Goal: Transaction & Acquisition: Obtain resource

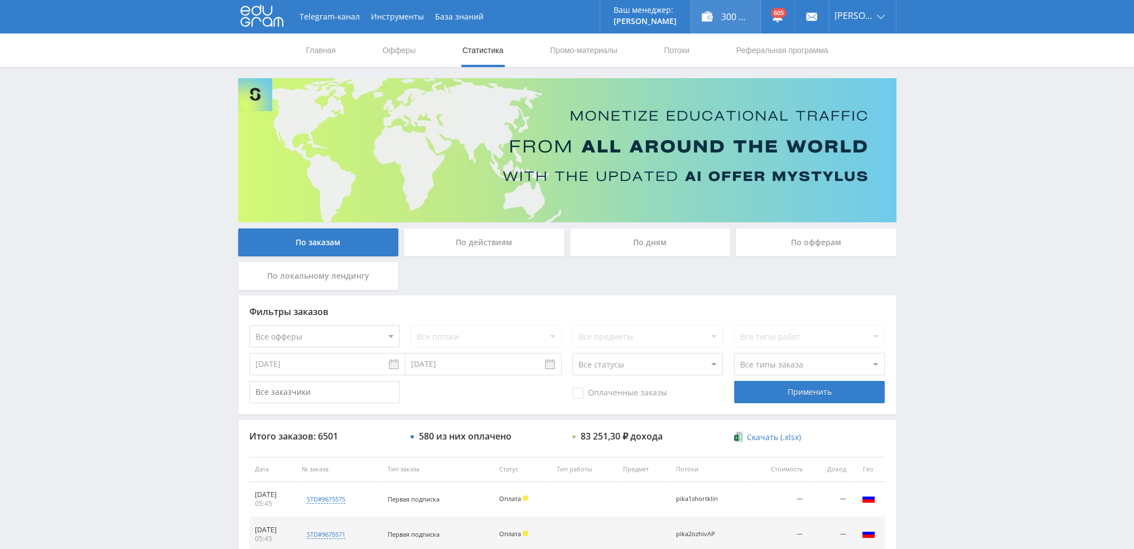
click at [734, 17] on div "300 987,00 ₽" at bounding box center [726, 16] width 70 height 33
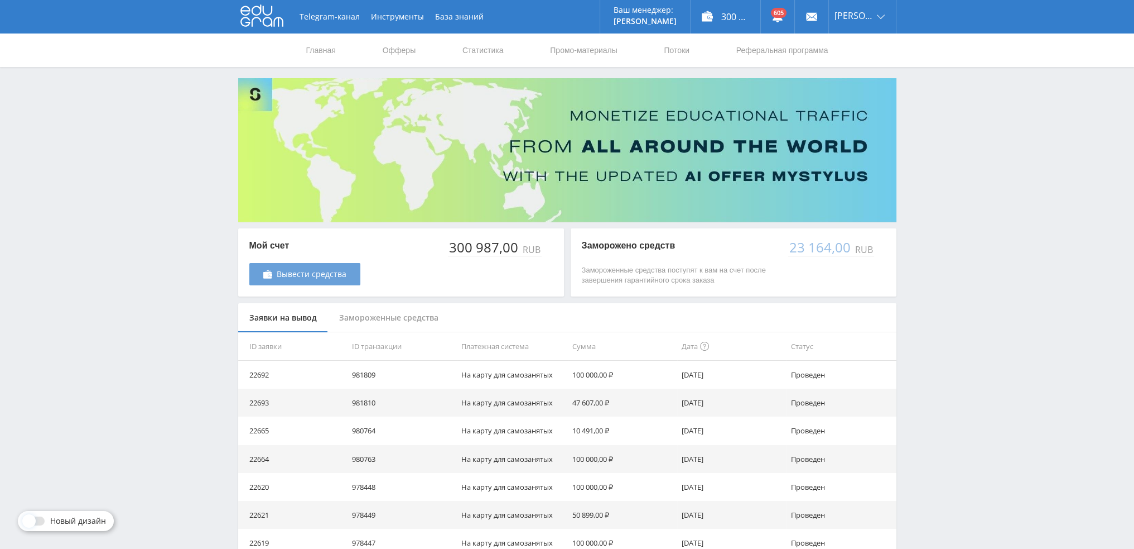
click at [285, 278] on span "Вывести средства" at bounding box center [312, 274] width 70 height 9
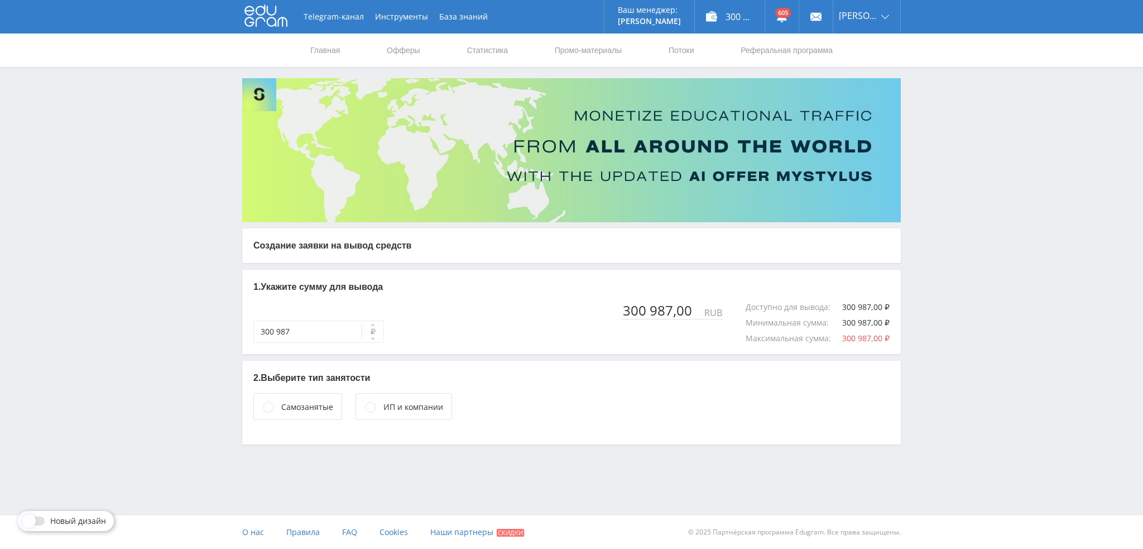
click at [285, 408] on div "Самозанятые" at bounding box center [307, 407] width 52 height 12
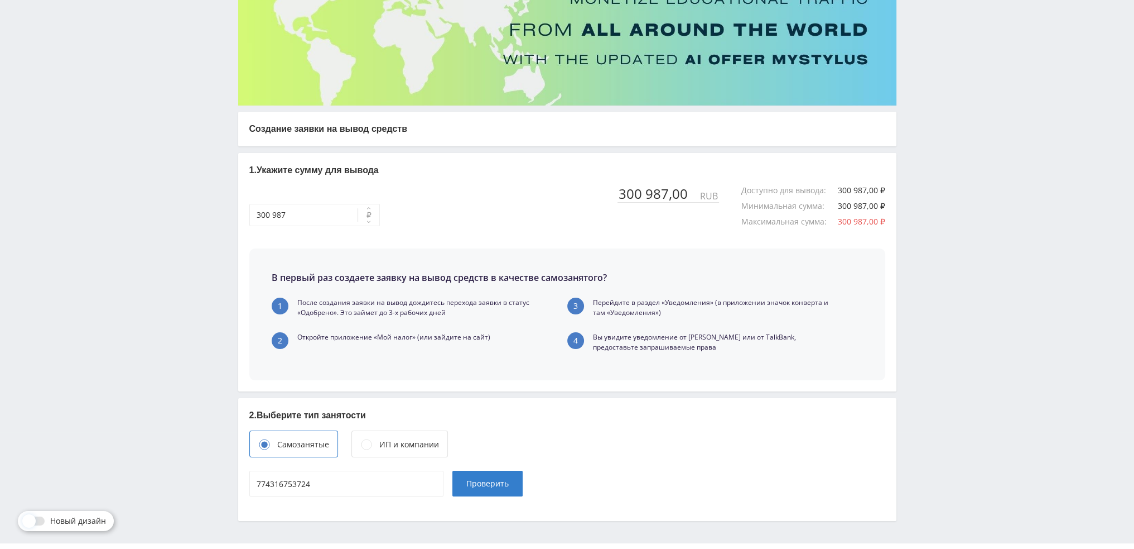
scroll to position [144, 0]
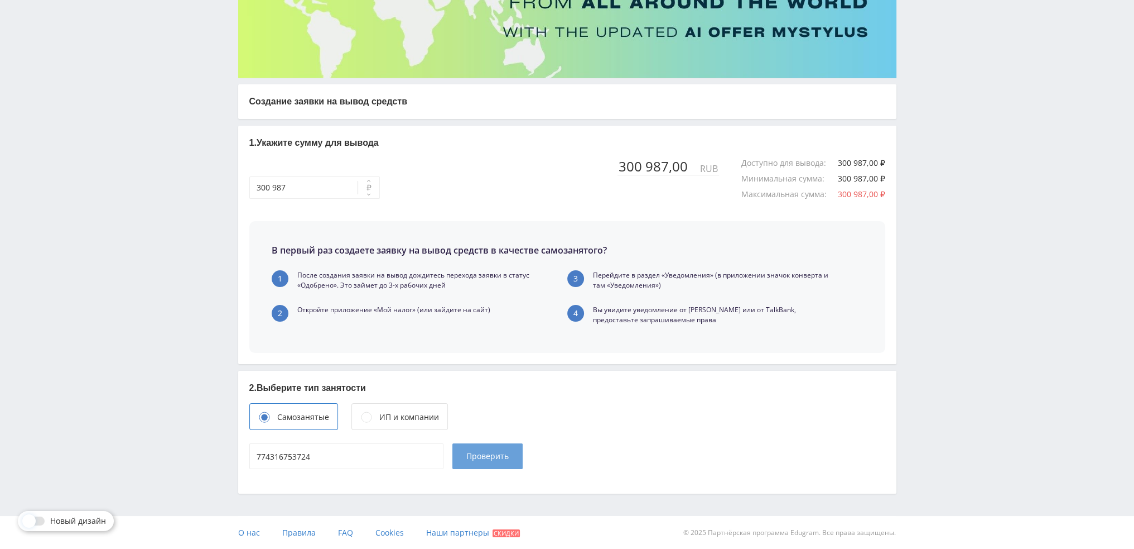
click at [488, 459] on span "Проверить" at bounding box center [487, 455] width 42 height 9
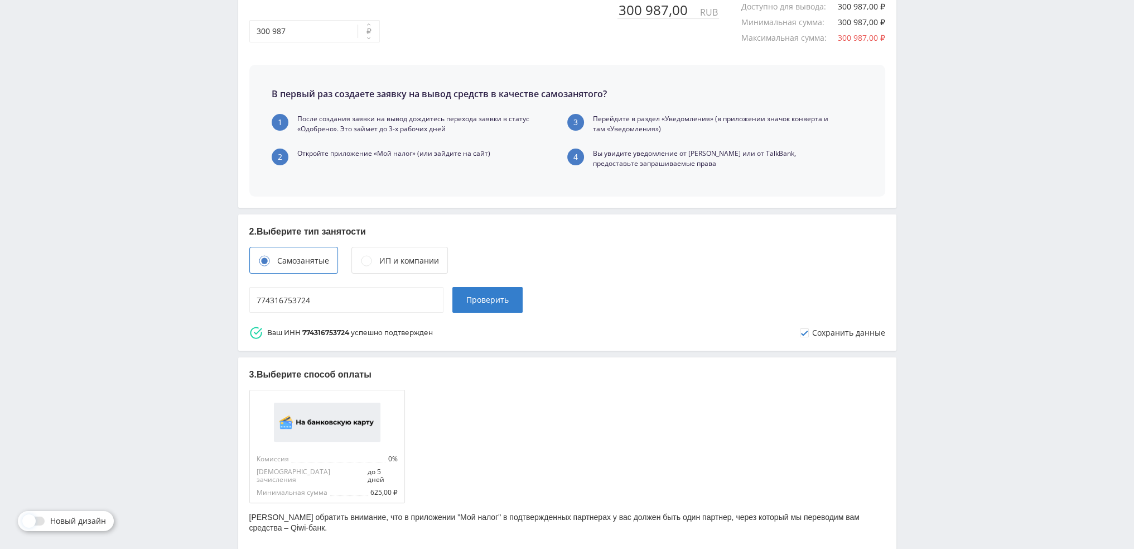
scroll to position [352, 0]
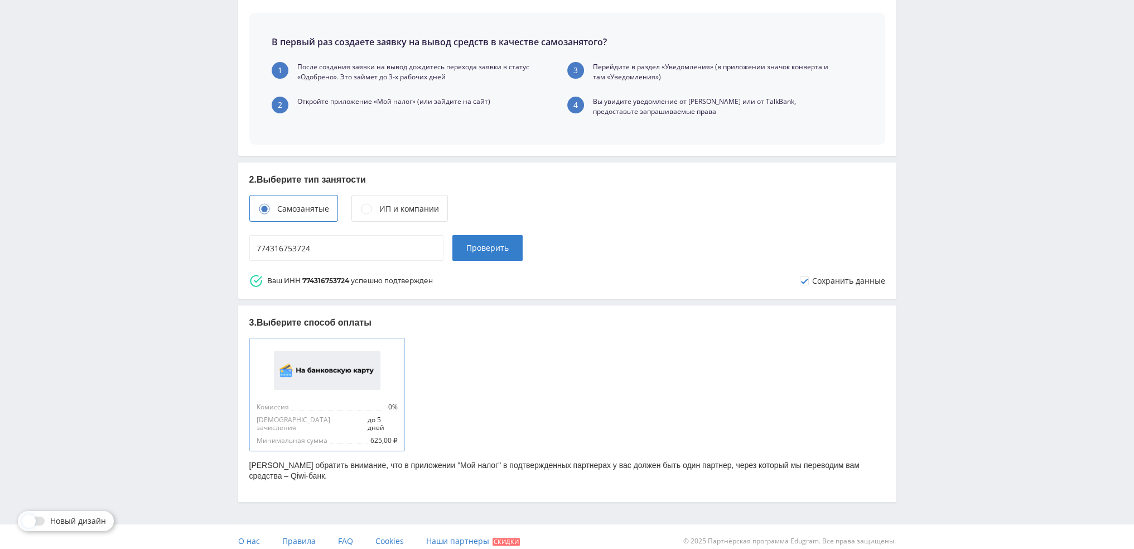
click at [305, 365] on img at bounding box center [327, 369] width 107 height 39
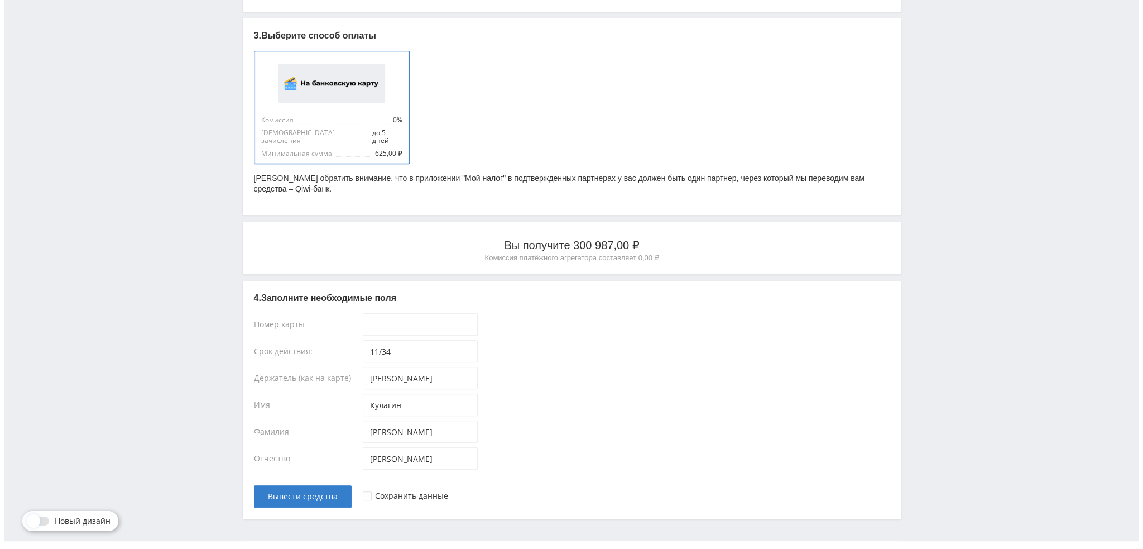
scroll to position [656, 0]
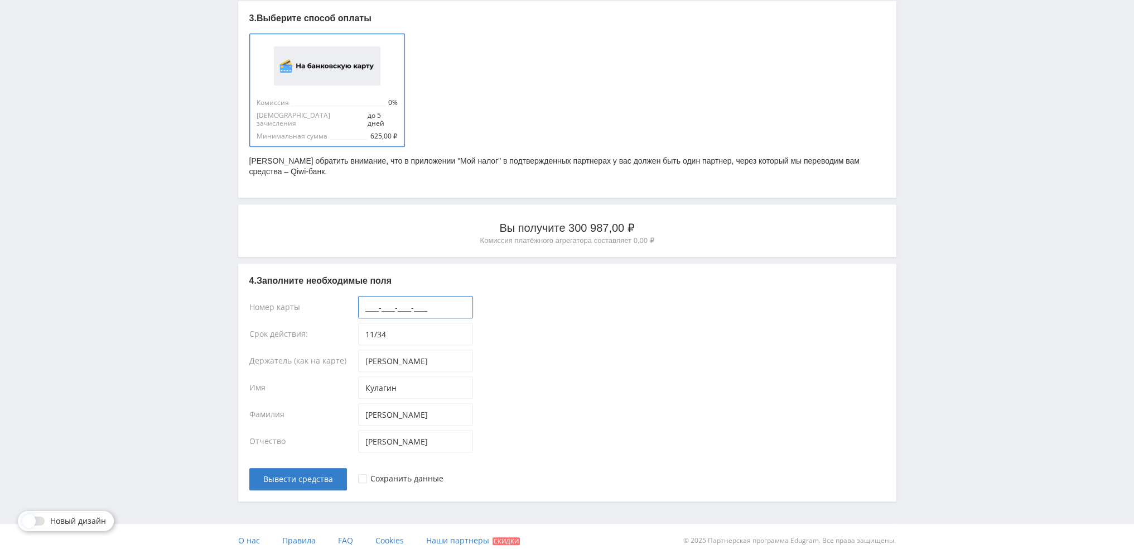
click at [400, 303] on input "____-____-____-____" at bounding box center [415, 307] width 115 height 22
type input "2200-7017-2746-1300"
click at [359, 474] on div at bounding box center [362, 478] width 9 height 9
click at [288, 474] on span "Вывести средства" at bounding box center [298, 478] width 70 height 9
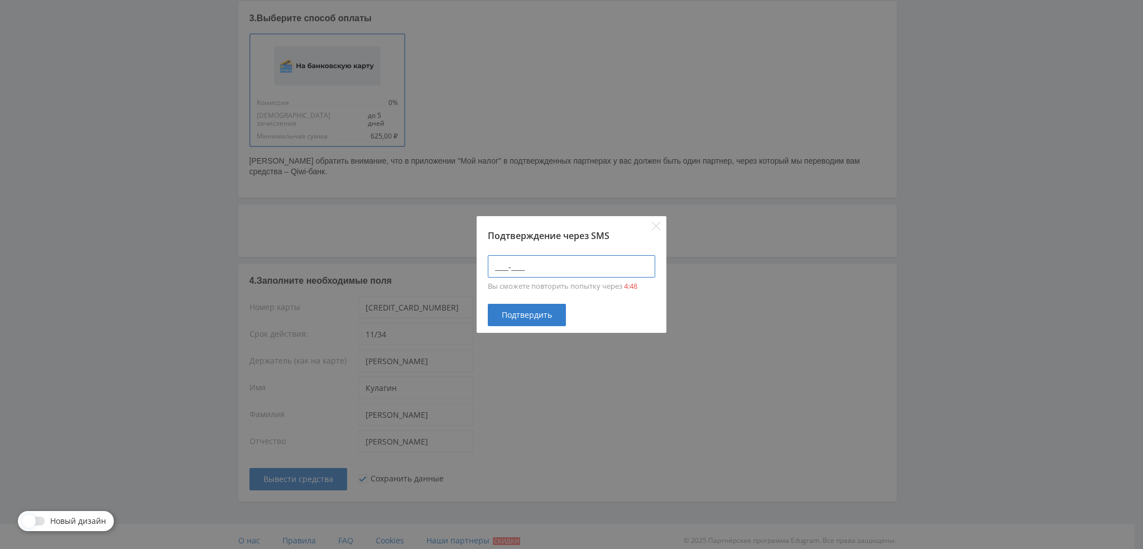
click at [516, 275] on input "____-____" at bounding box center [571, 266] width 167 height 22
type input "3050-3492"
click at [520, 318] on span "Подтвердить" at bounding box center [527, 314] width 50 height 9
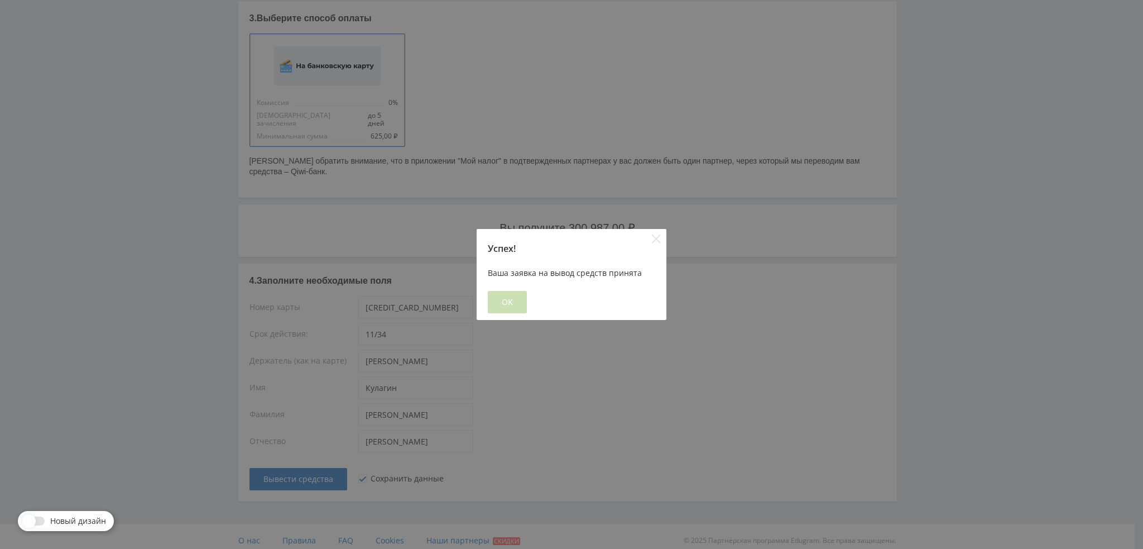
click at [504, 302] on span "OK" at bounding box center [507, 301] width 11 height 9
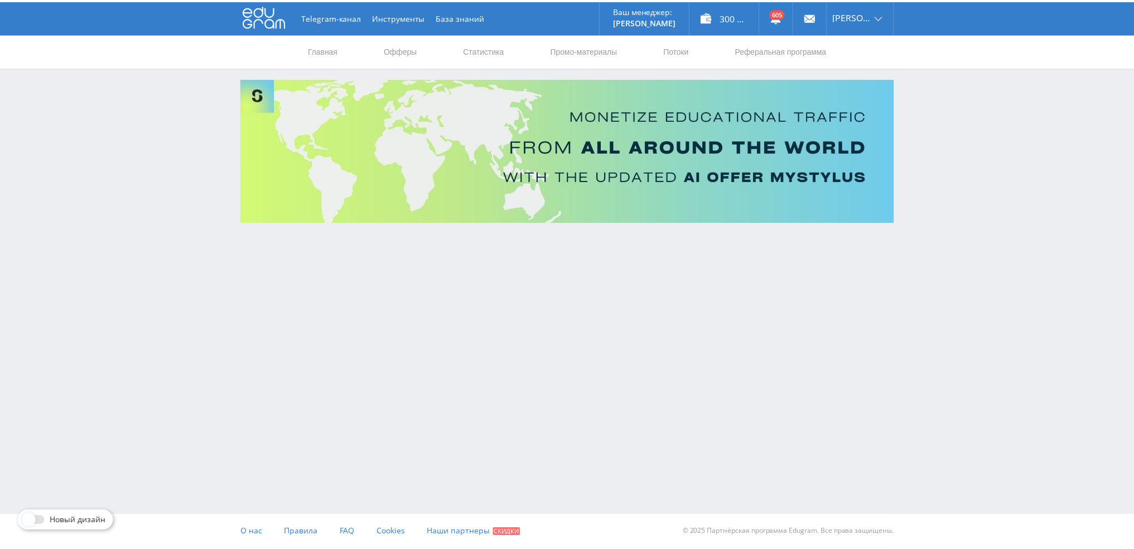
scroll to position [0, 0]
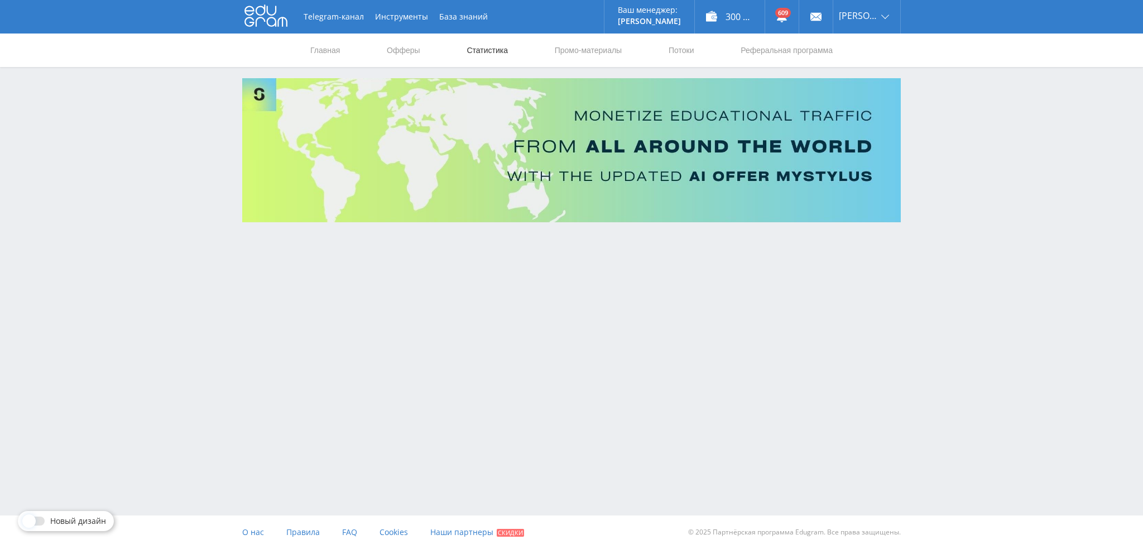
click at [487, 51] on link "Статистика" at bounding box center [487, 49] width 44 height 33
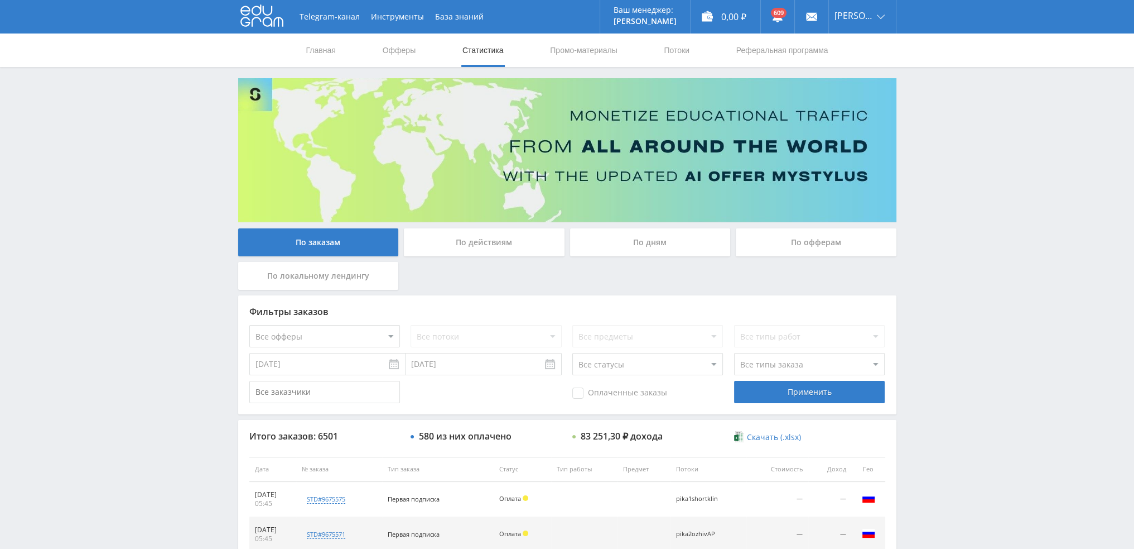
click at [625, 247] on div "По дням" at bounding box center [650, 242] width 161 height 28
click at [0, 0] on input "По дням" at bounding box center [0, 0] width 0 height 0
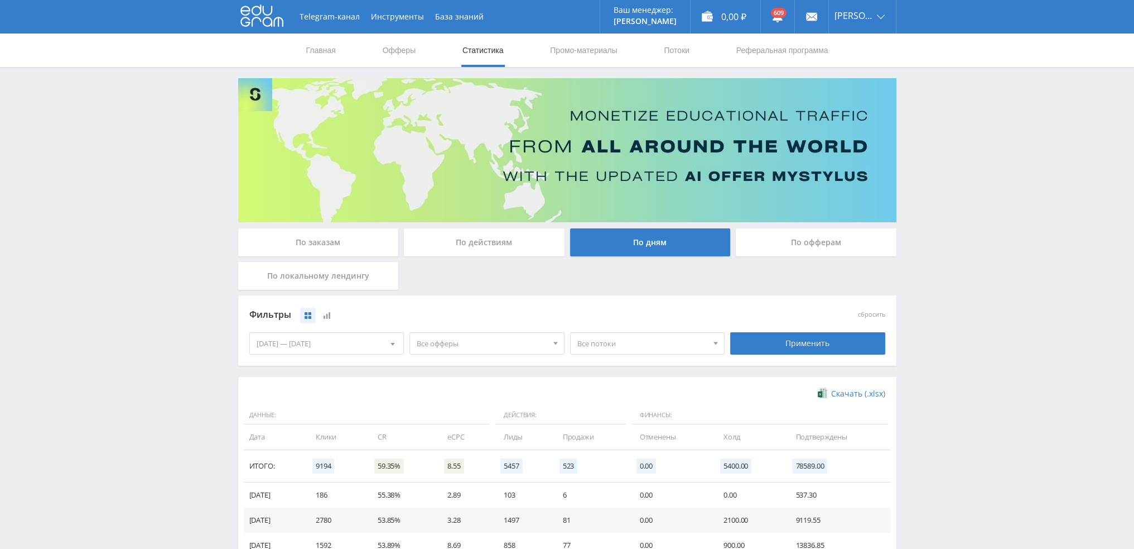
click at [459, 339] on span "Все офферы" at bounding box center [482, 343] width 131 height 21
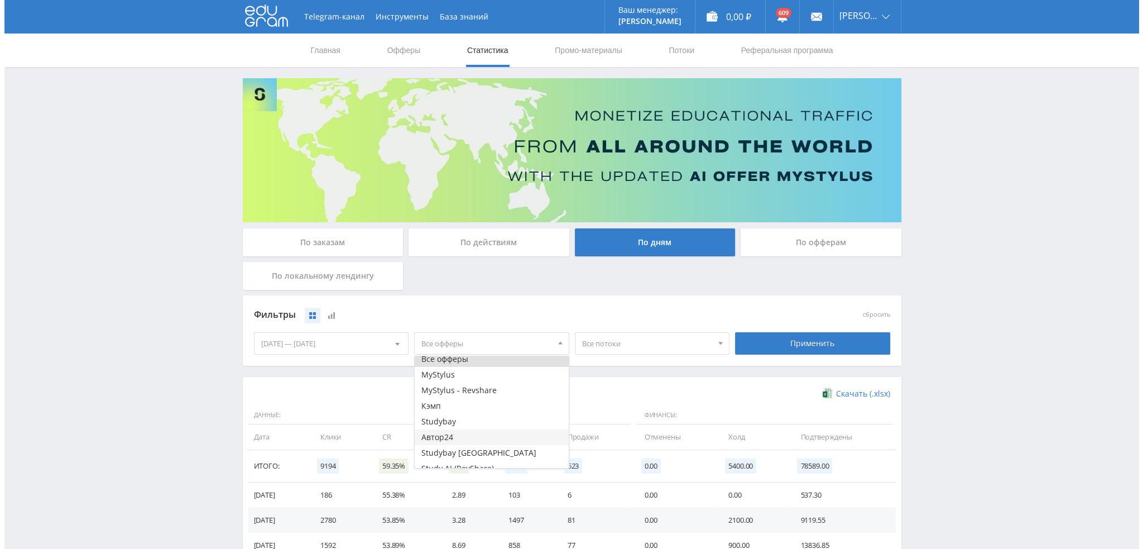
scroll to position [13, 0]
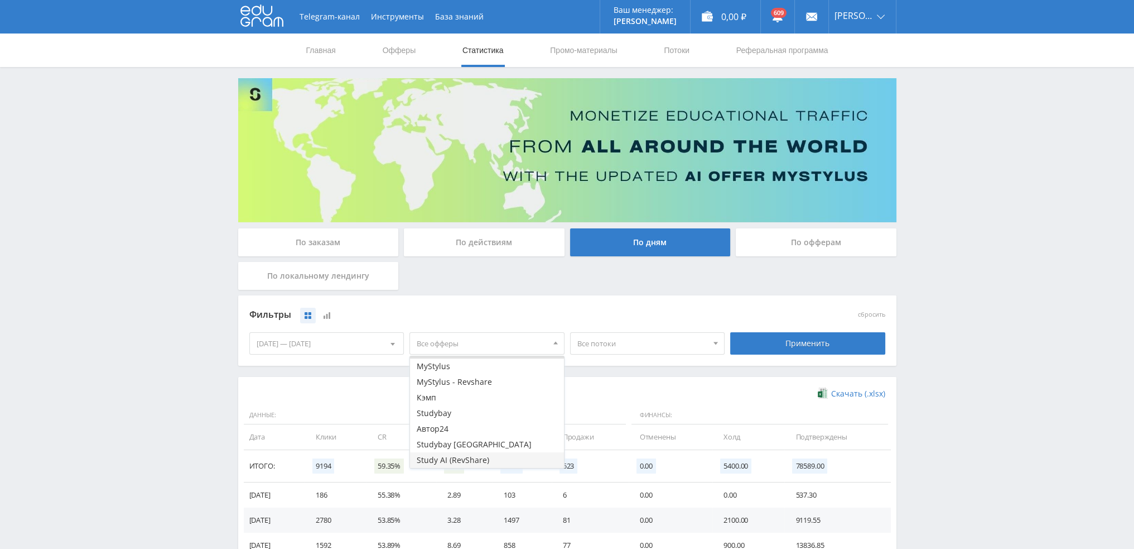
click at [456, 459] on button "Study AI (RevShare)" at bounding box center [487, 460] width 154 height 16
click at [807, 341] on div "Применить" at bounding box center [807, 343] width 155 height 22
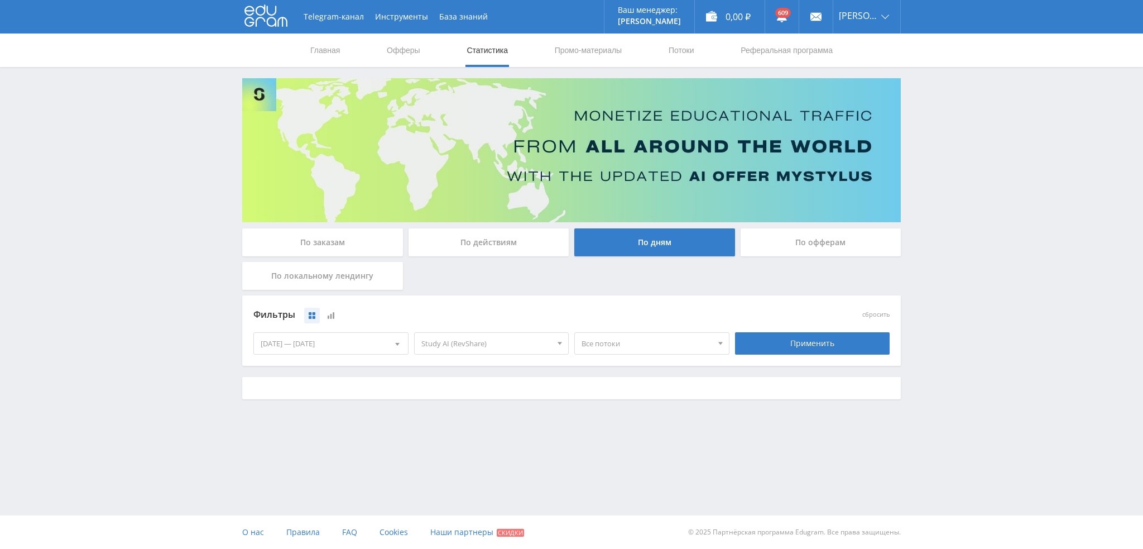
click at [625, 353] on span "Все потоки" at bounding box center [646, 343] width 131 height 21
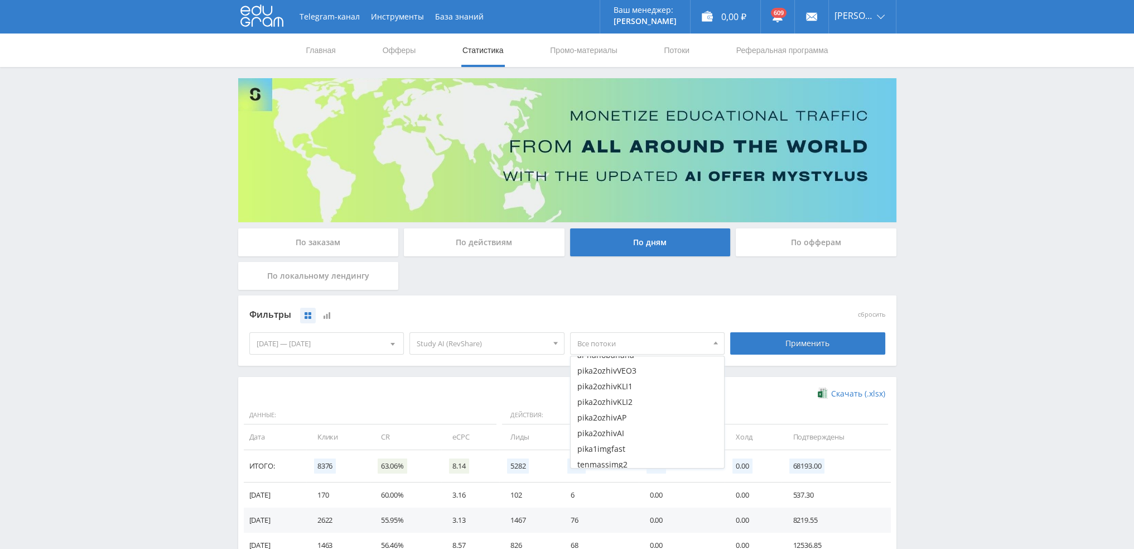
scroll to position [2009, 0]
click at [643, 366] on button "ai-nanobanana" at bounding box center [648, 362] width 154 height 16
click at [795, 341] on div "Применить" at bounding box center [807, 343] width 155 height 22
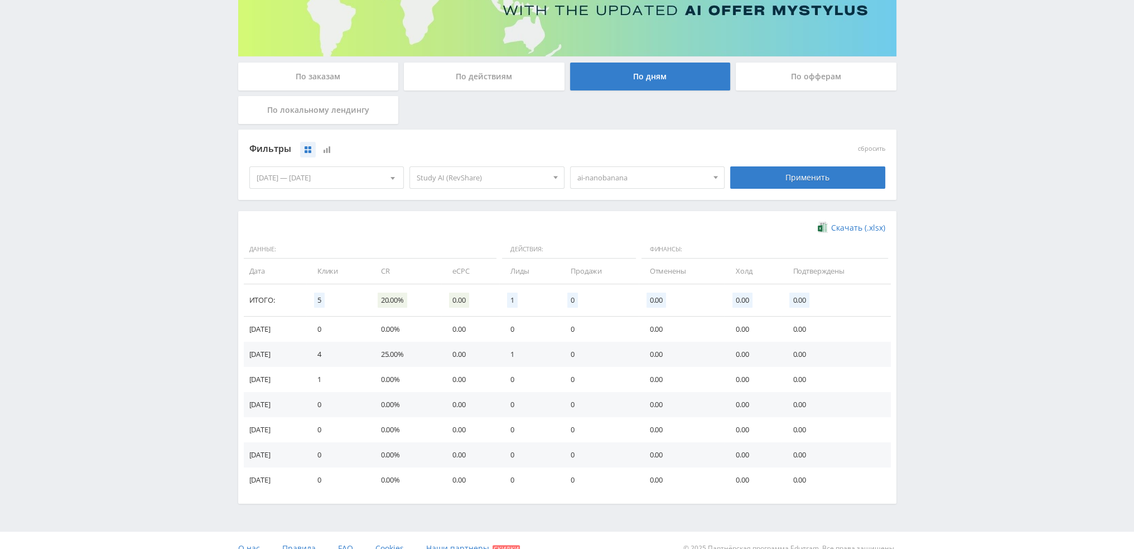
scroll to position [181, 0]
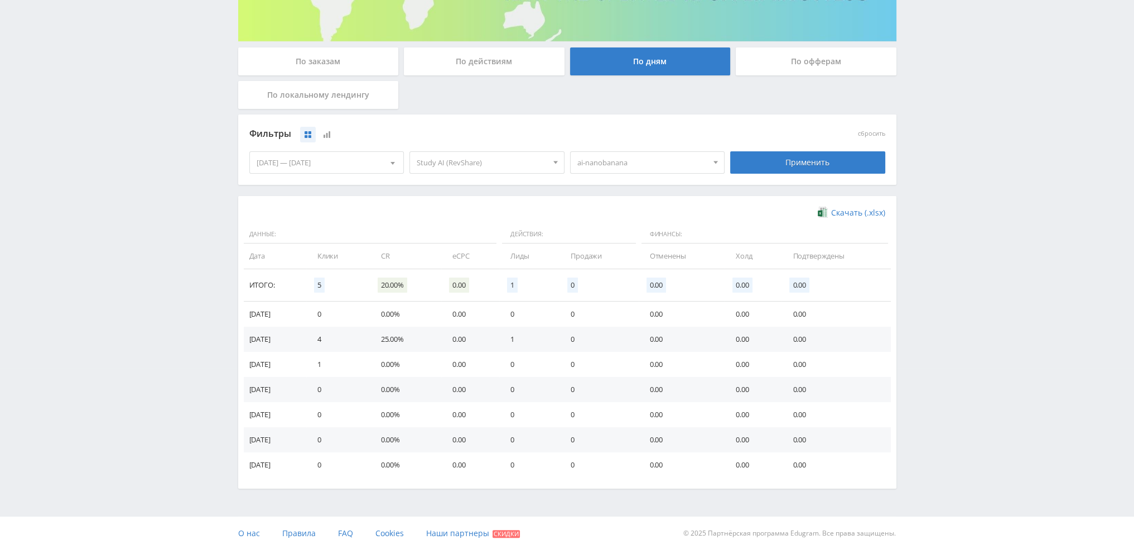
click at [644, 156] on span "ai-nanobanana" at bounding box center [643, 162] width 131 height 21
click at [599, 184] on button "ai-nanobanana" at bounding box center [648, 181] width 154 height 16
click at [616, 200] on button "pika2ozhivVEO3" at bounding box center [648, 197] width 154 height 16
drag, startPoint x: 618, startPoint y: 209, endPoint x: 620, endPoint y: 216, distance: 7.4
click at [619, 211] on button "pika2ozhivKLI1" at bounding box center [648, 212] width 154 height 16
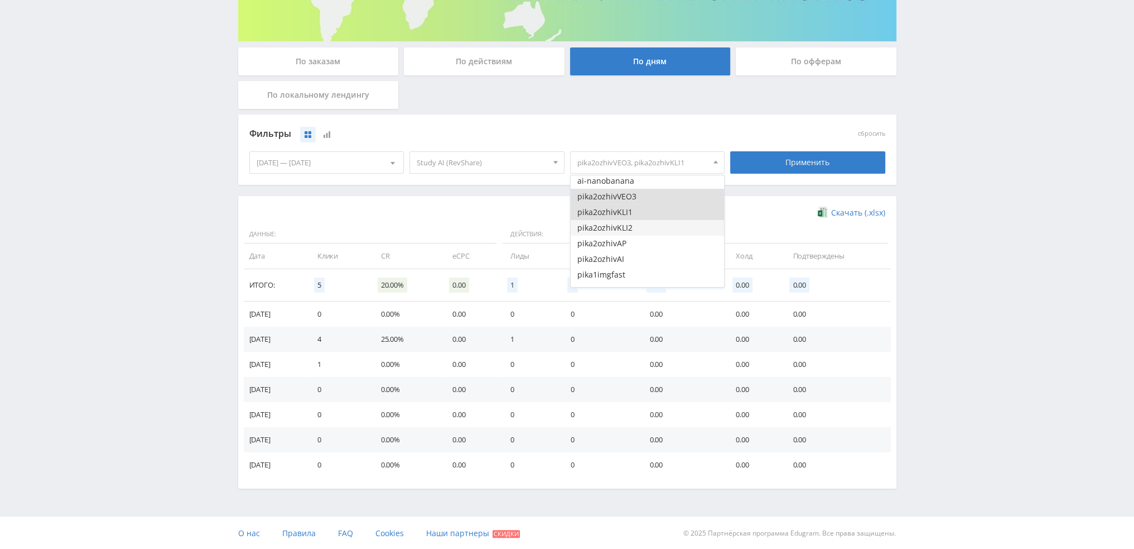
drag, startPoint x: 620, startPoint y: 217, endPoint x: 621, endPoint y: 227, distance: 10.1
drag, startPoint x: 622, startPoint y: 240, endPoint x: 624, endPoint y: 252, distance: 12.0
click at [622, 242] on button "pika2ozhivAP" at bounding box center [648, 243] width 154 height 16
drag, startPoint x: 623, startPoint y: 263, endPoint x: 624, endPoint y: 246, distance: 16.7
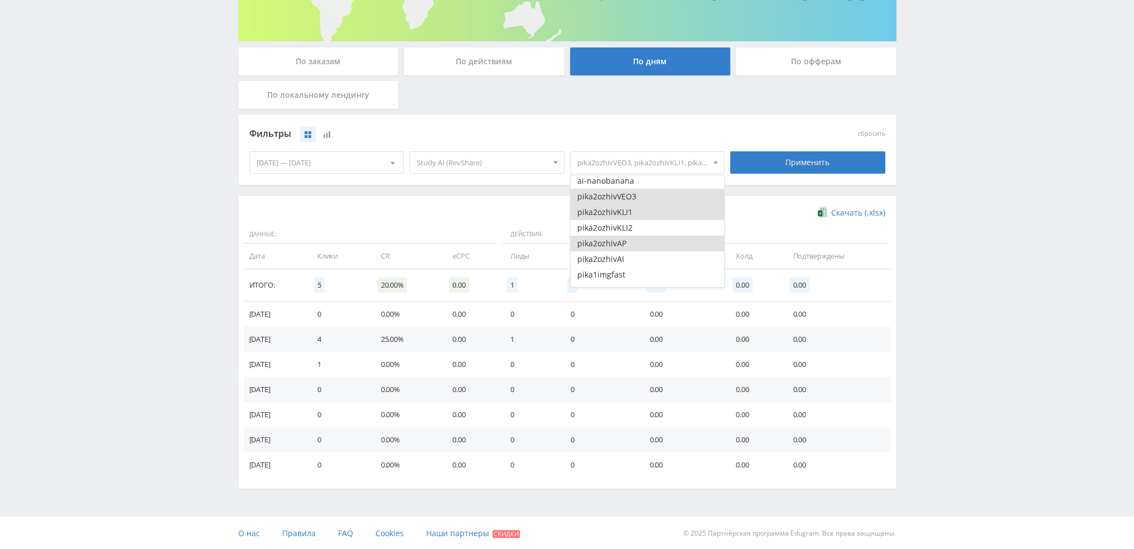
click at [623, 263] on button "pika2ozhivAI" at bounding box center [648, 259] width 154 height 16
click at [625, 223] on button "pika2ozhivKLI2" at bounding box center [648, 228] width 154 height 16
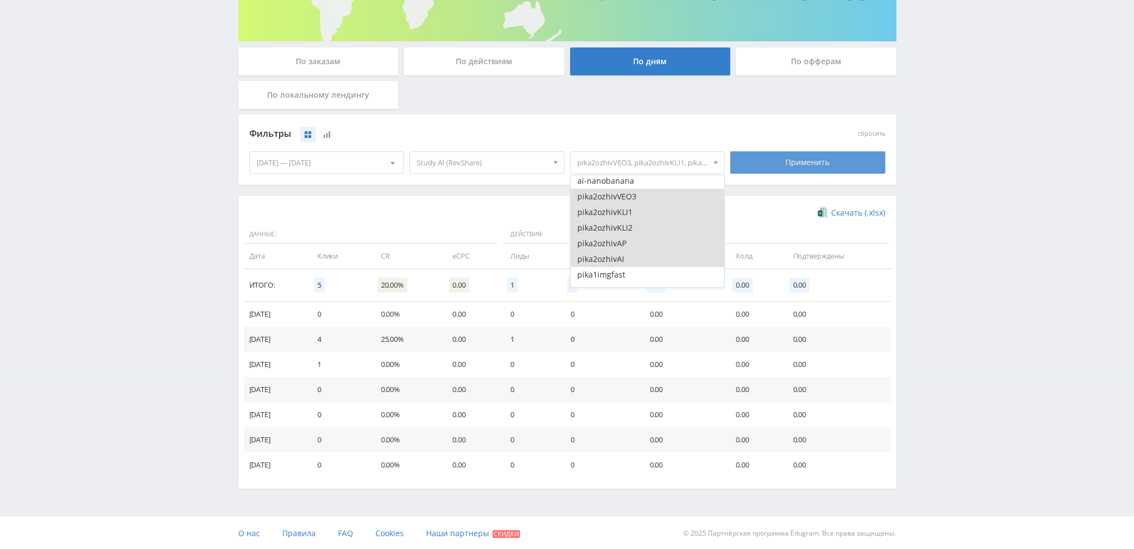
click at [796, 164] on div "Применить" at bounding box center [807, 162] width 155 height 22
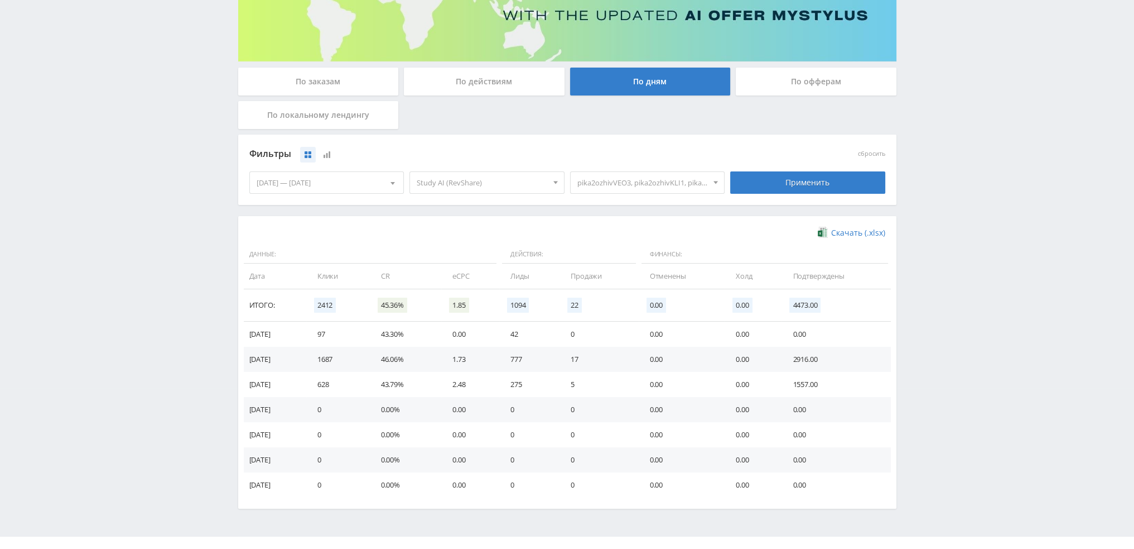
scroll to position [167, 0]
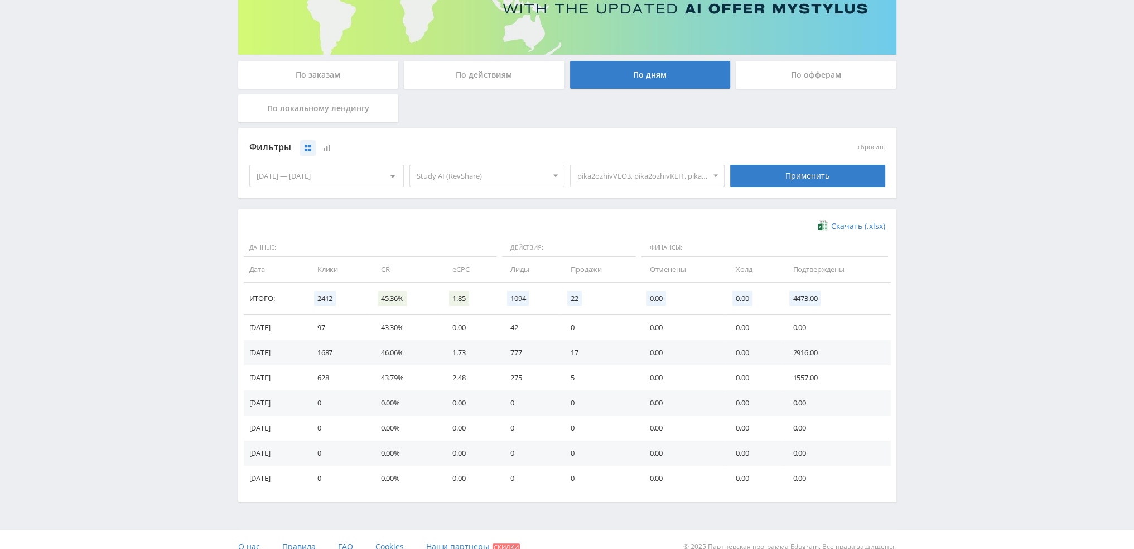
click at [655, 178] on span "pika2ozhivVEO3, pika2ozhivKLI1, pika2ozhivKLI2, pika2ozhivAP, pika2ozhivAI" at bounding box center [643, 175] width 131 height 21
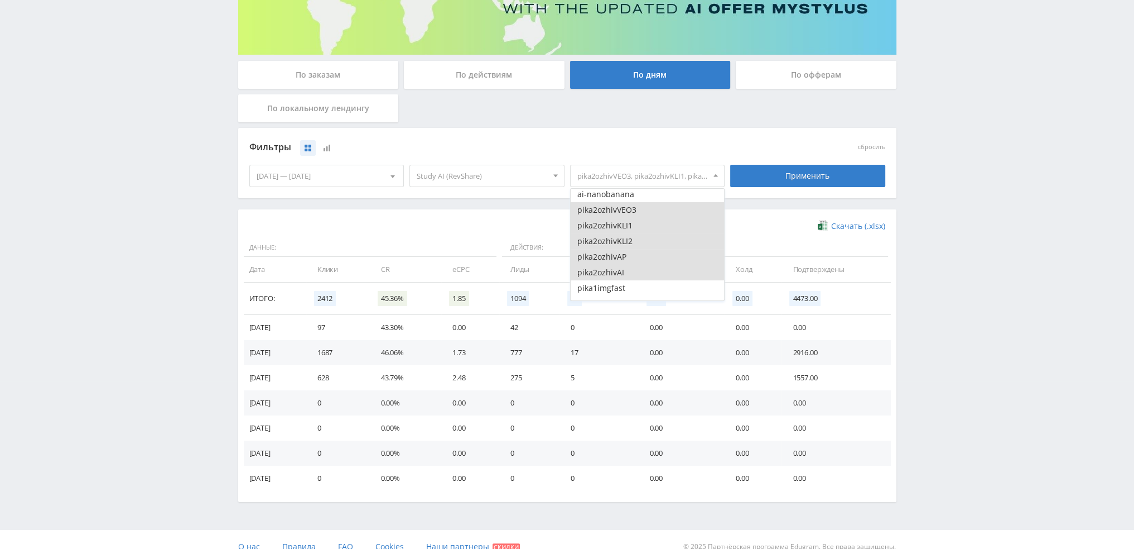
click at [623, 209] on button "pika2ozhivVEO3" at bounding box center [648, 210] width 154 height 16
click at [613, 227] on button "pika2ozhivKLI1" at bounding box center [648, 226] width 154 height 16
drag, startPoint x: 610, startPoint y: 243, endPoint x: 607, endPoint y: 258, distance: 15.4
click at [610, 244] on button "pika2ozhivKLI2" at bounding box center [648, 241] width 154 height 16
drag, startPoint x: 606, startPoint y: 263, endPoint x: 605, endPoint y: 274, distance: 11.2
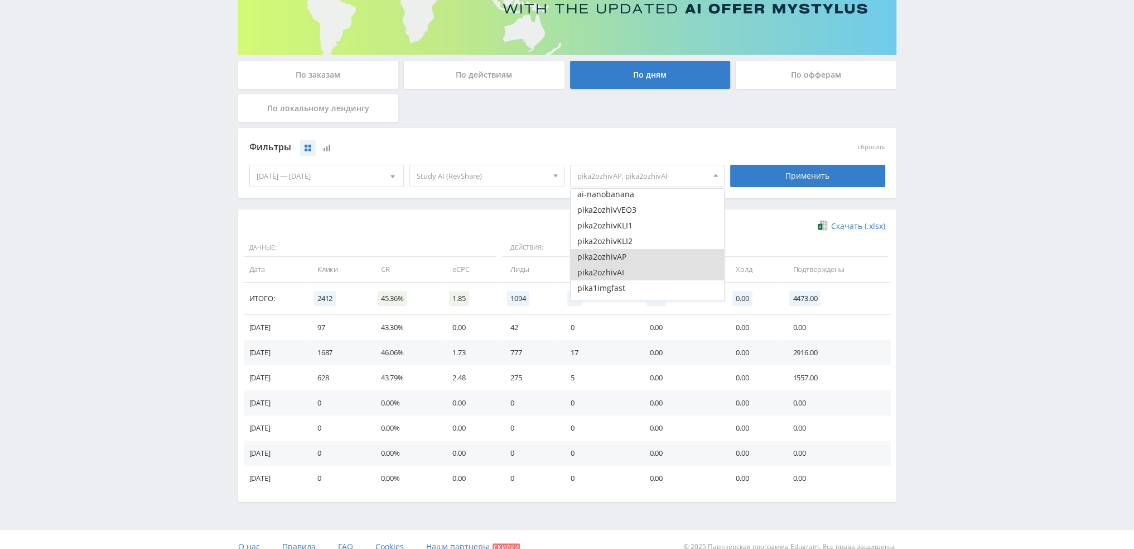
click at [606, 264] on button "pika2ozhivAP" at bounding box center [648, 257] width 154 height 16
click at [605, 276] on button "pika2ozhivAI" at bounding box center [648, 272] width 154 height 16
click at [636, 235] on button "pika1grok4-guide" at bounding box center [648, 237] width 154 height 16
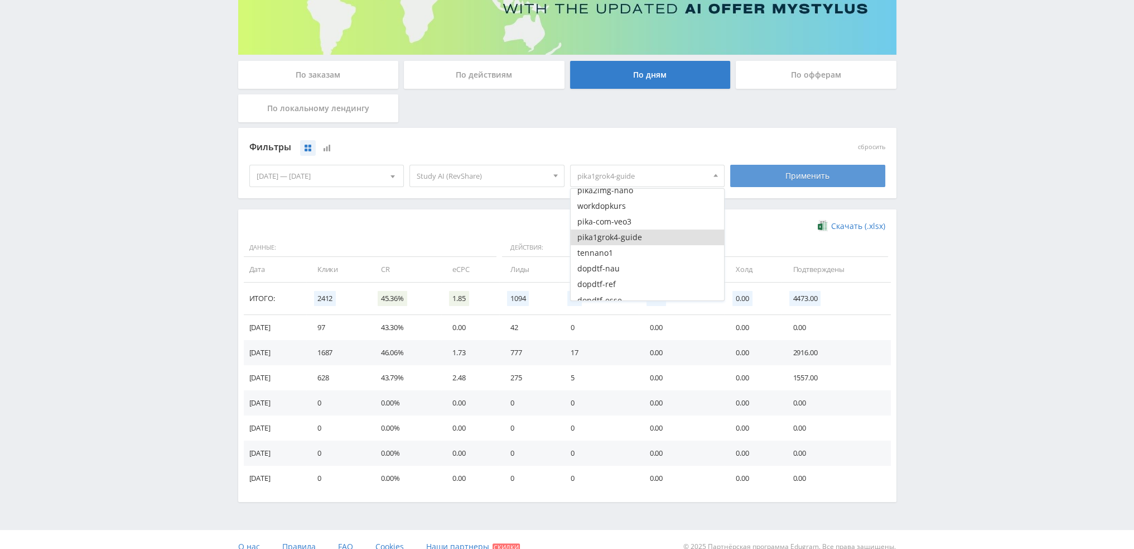
click at [779, 179] on div "Применить" at bounding box center [807, 176] width 155 height 22
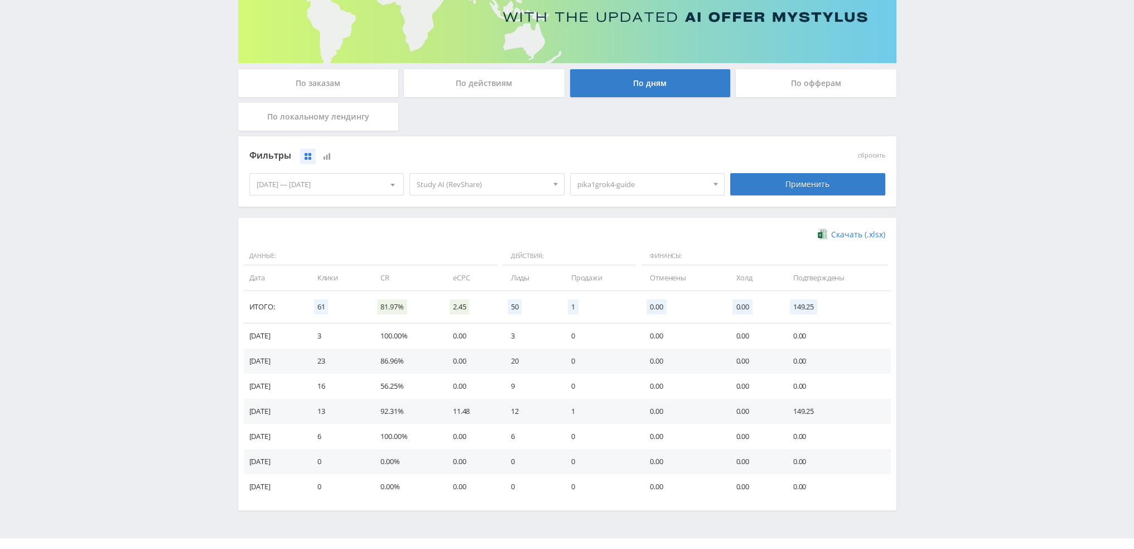
scroll to position [167, 0]
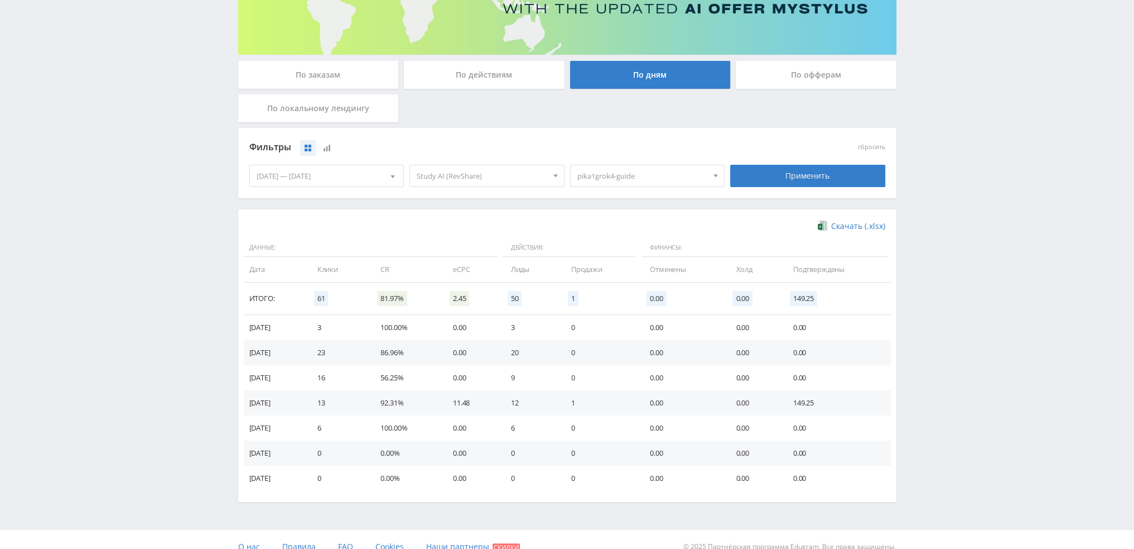
click at [633, 178] on span "pika1grok4-guide" at bounding box center [643, 175] width 131 height 21
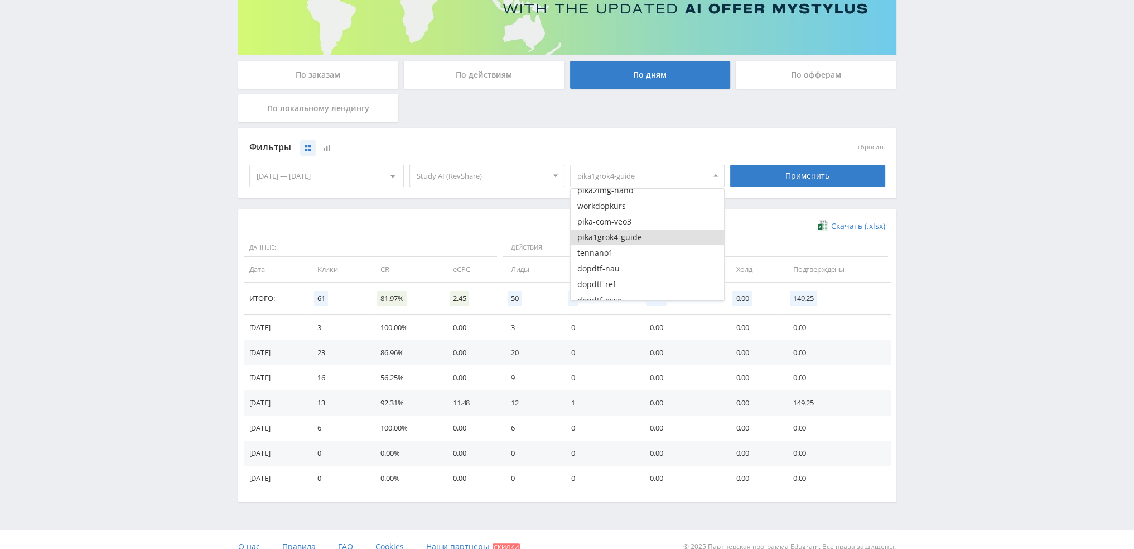
click at [621, 242] on button "pika1grok4-guide" at bounding box center [648, 237] width 154 height 16
click at [614, 255] on button "tennano1" at bounding box center [648, 253] width 154 height 16
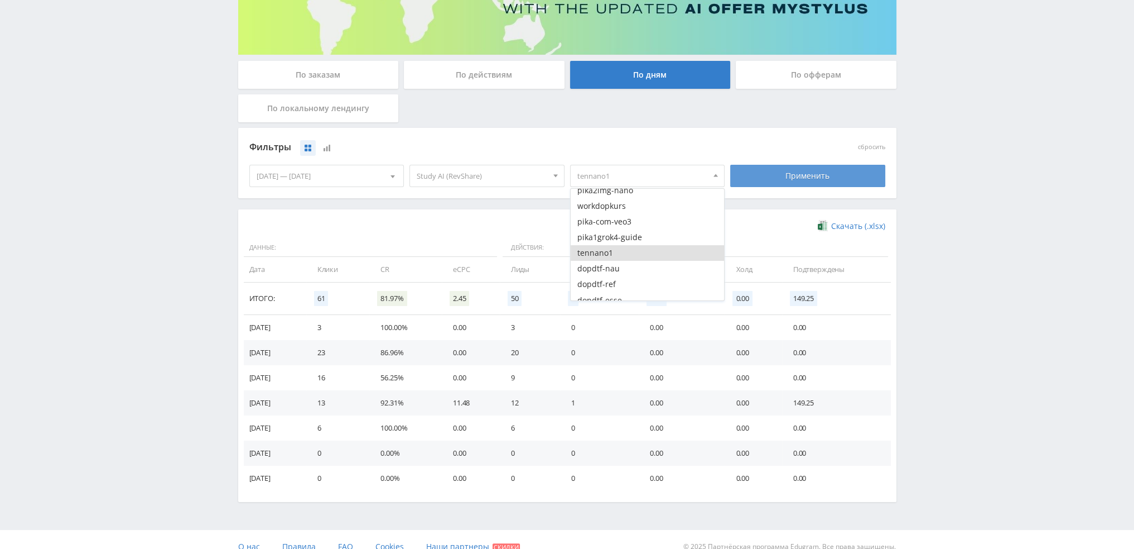
click at [781, 176] on div "Применить" at bounding box center [807, 176] width 155 height 22
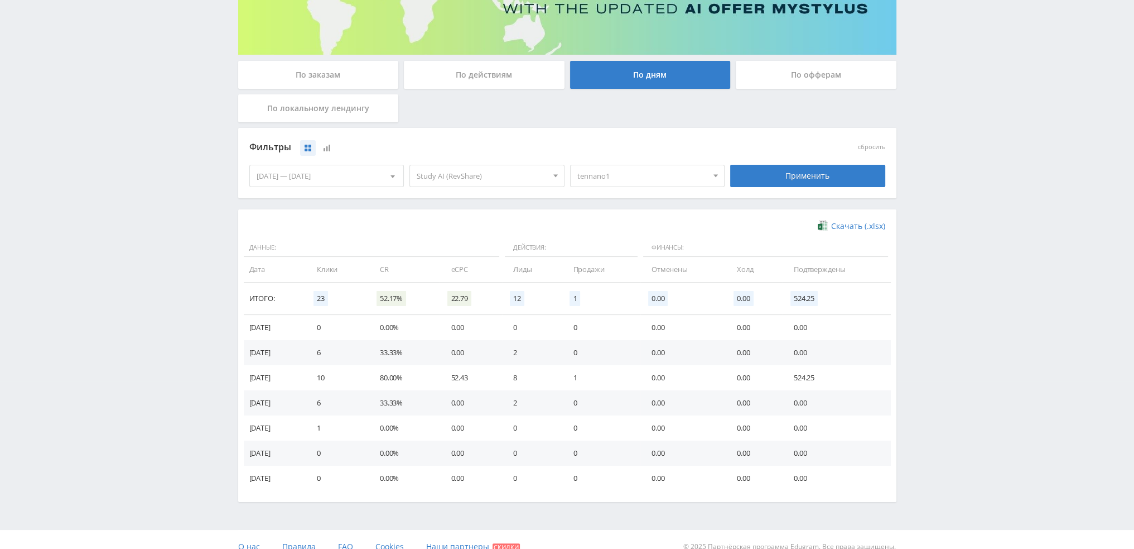
click at [602, 179] on span "tennano1" at bounding box center [643, 175] width 131 height 21
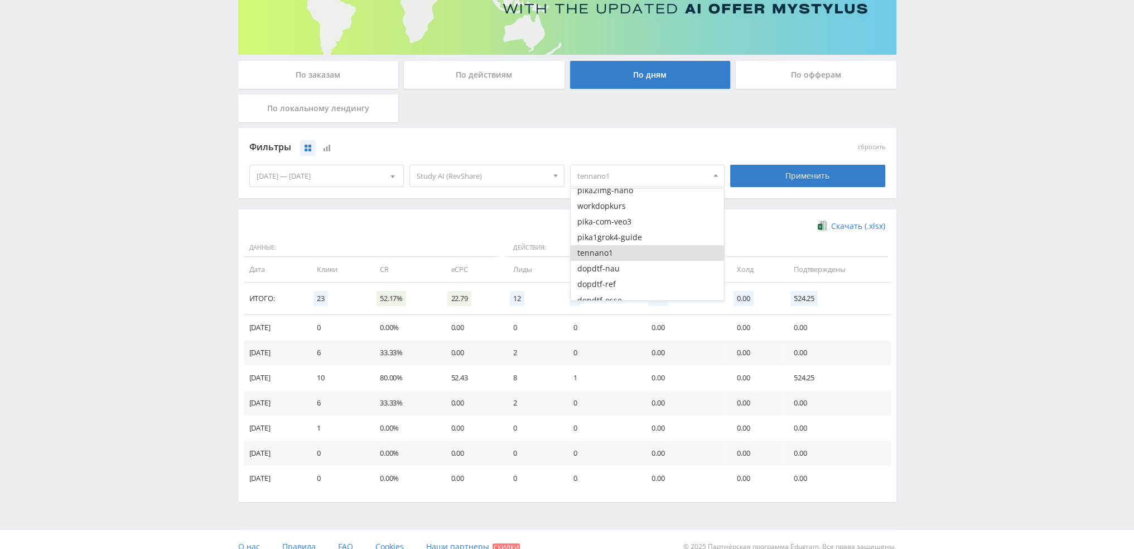
click at [600, 253] on button "tennano1" at bounding box center [648, 253] width 154 height 16
click at [632, 258] on button "dtf1animenano" at bounding box center [648, 256] width 154 height 16
click at [768, 175] on div "Применить" at bounding box center [807, 176] width 155 height 22
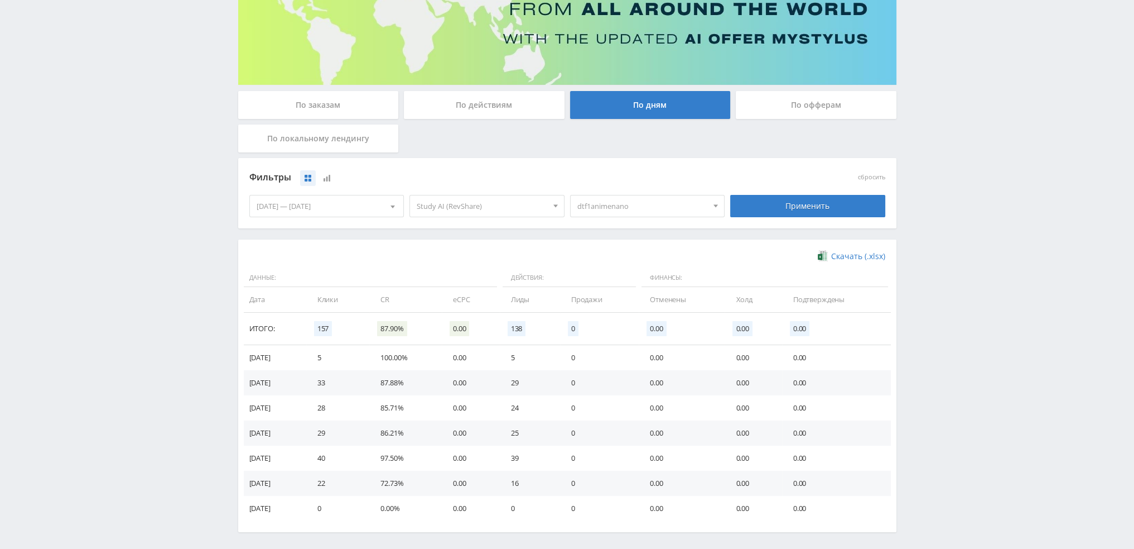
scroll to position [167, 0]
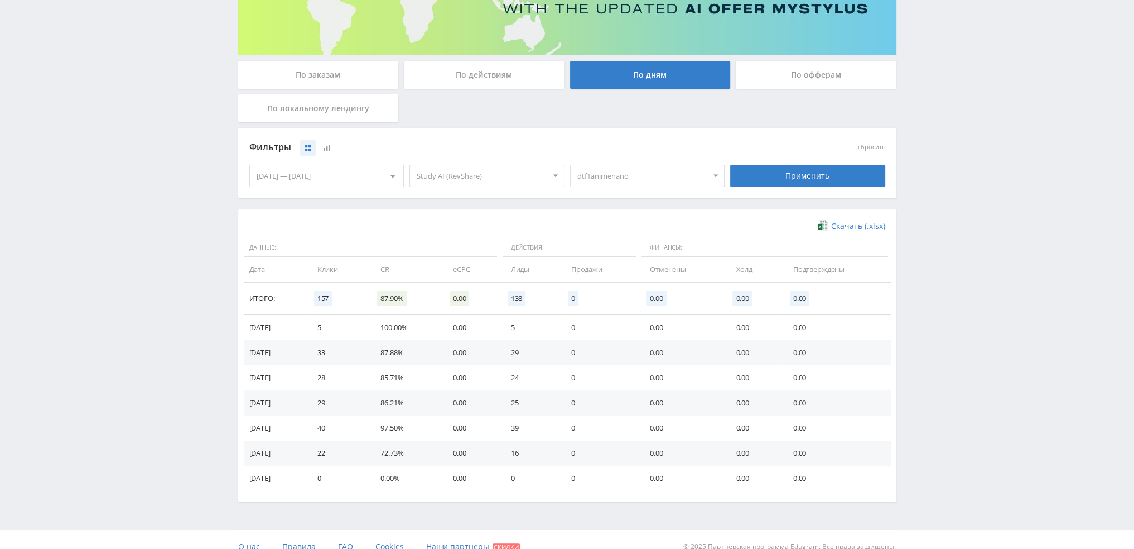
click at [655, 177] on span "dtf1animenano" at bounding box center [643, 175] width 131 height 21
click at [619, 254] on button "dtf1animenano" at bounding box center [648, 256] width 154 height 16
click at [623, 233] on button "Nataltenmars" at bounding box center [648, 235] width 154 height 16
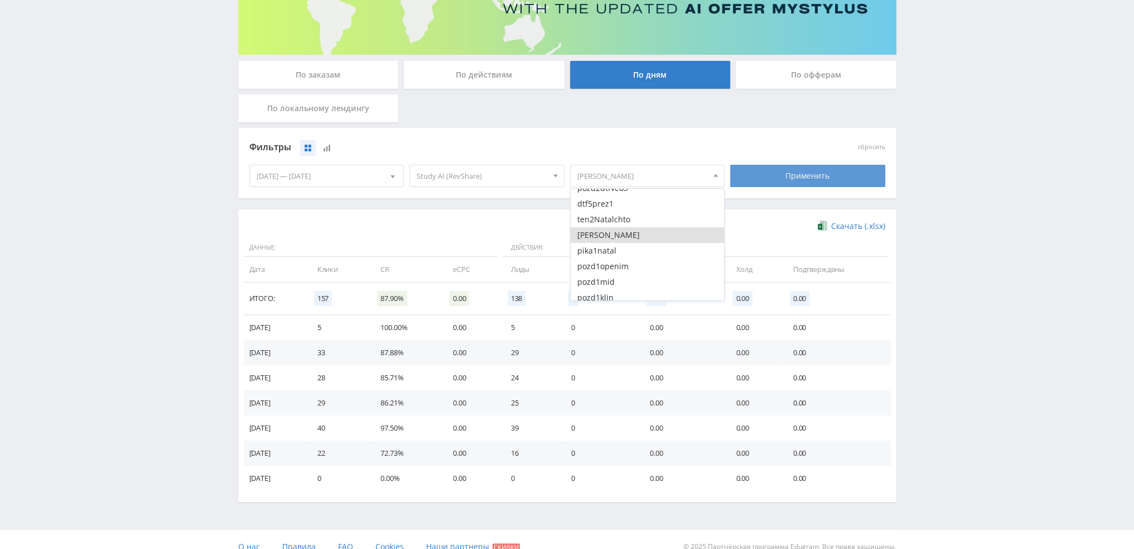
click at [778, 180] on div "Применить" at bounding box center [807, 176] width 155 height 22
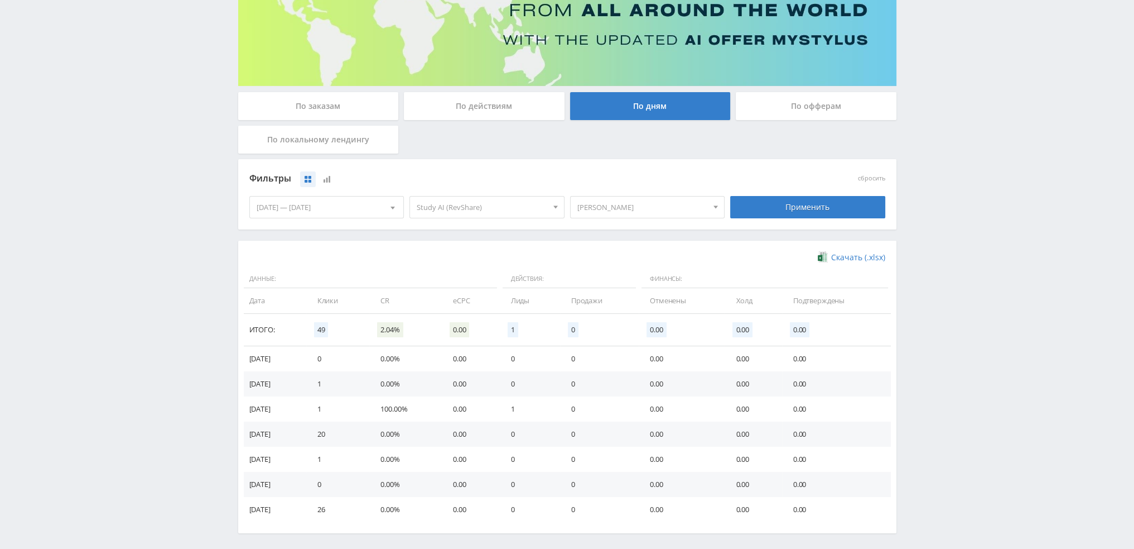
scroll to position [167, 0]
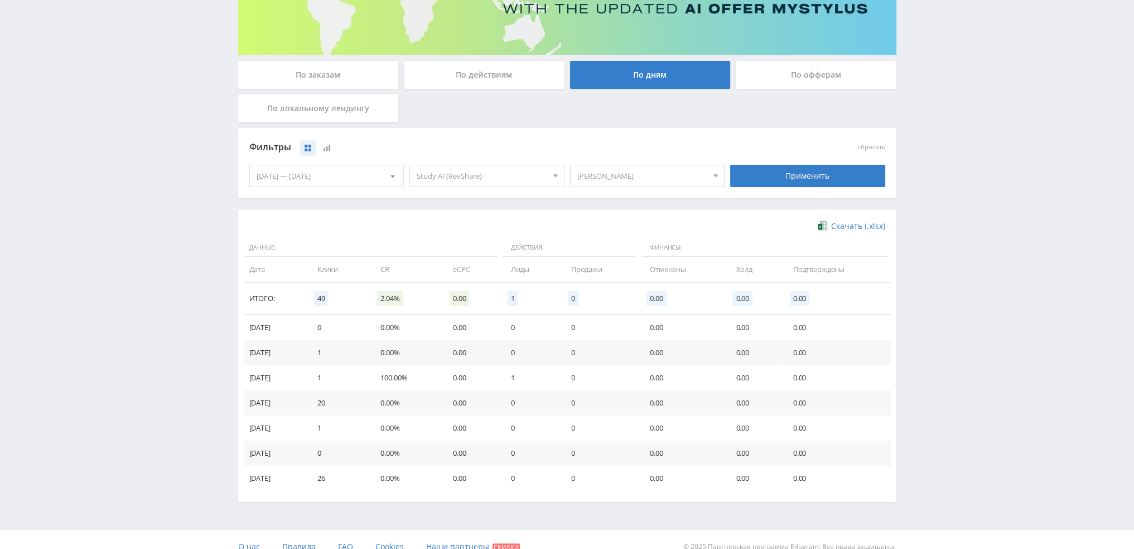
click at [629, 178] on span "Nataltenmars" at bounding box center [643, 175] width 131 height 21
click at [605, 220] on button "ten2Natalchto" at bounding box center [648, 219] width 154 height 16
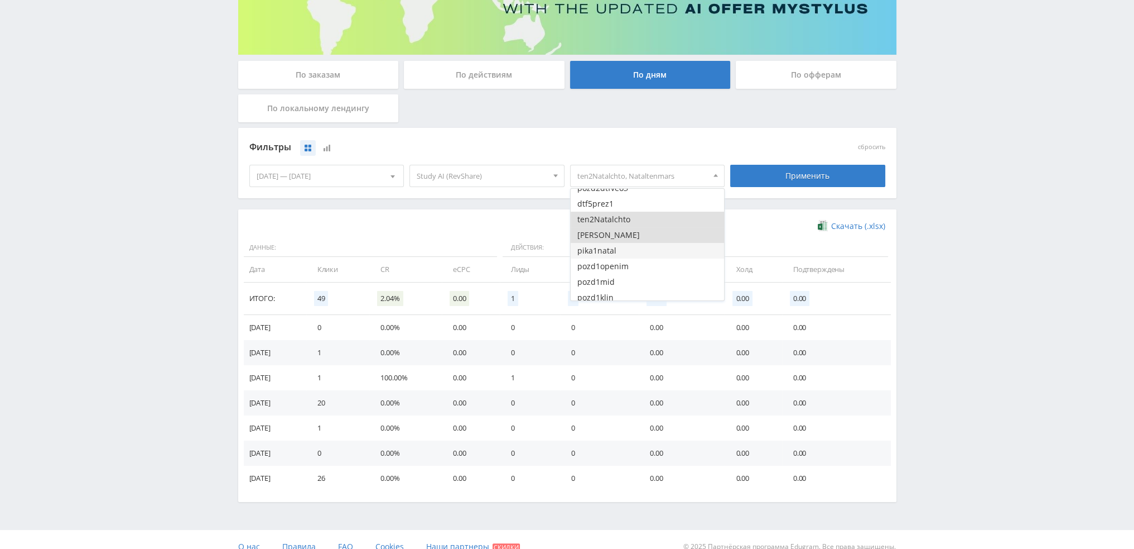
click at [607, 254] on button "pika1natal" at bounding box center [648, 251] width 154 height 16
click at [795, 175] on div "Применить" at bounding box center [807, 176] width 155 height 22
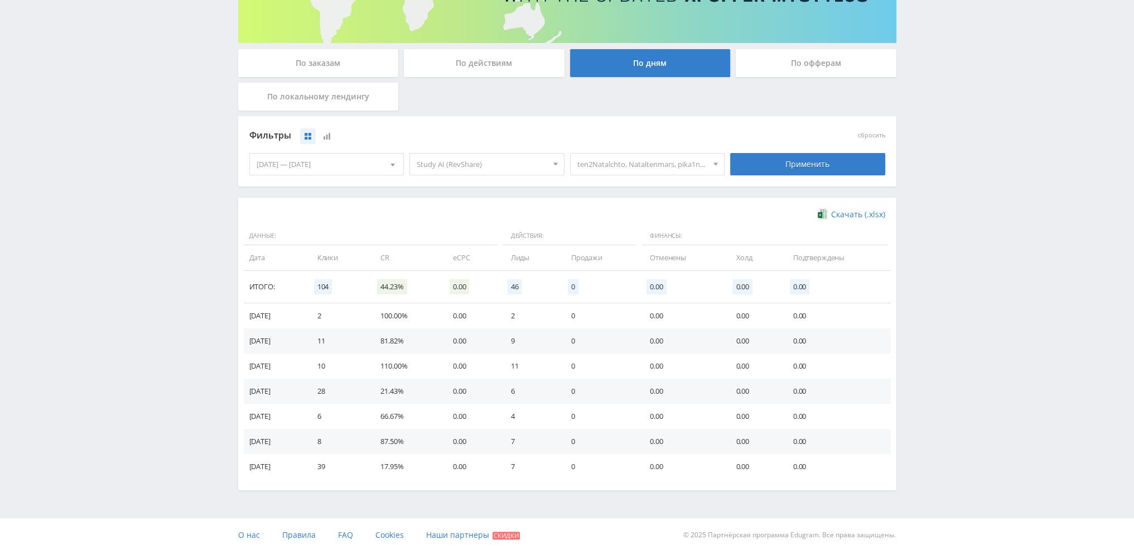
scroll to position [181, 0]
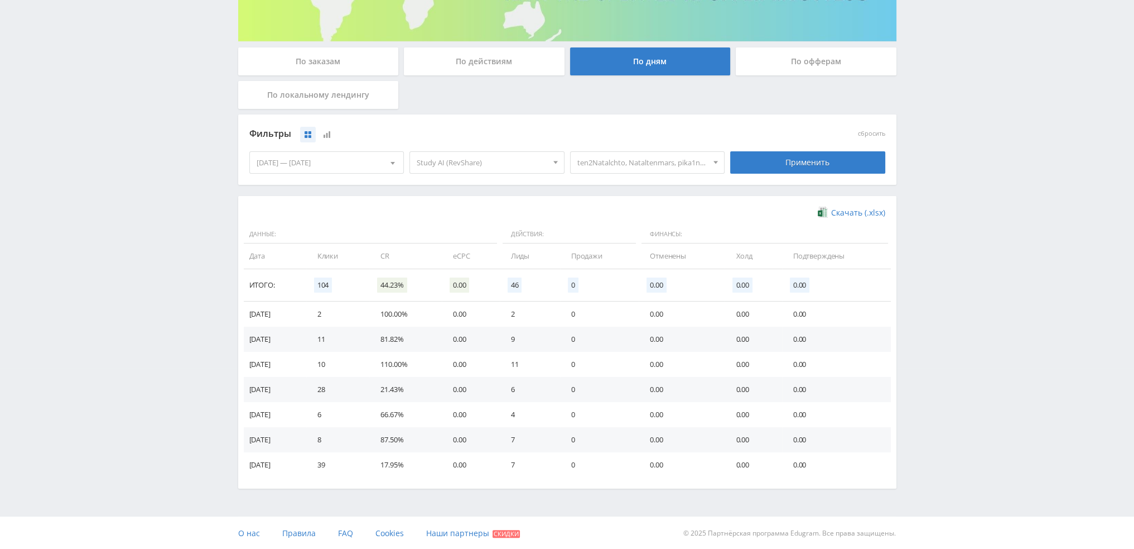
click at [647, 163] on span "ten2Natalchto, Nataltenmars, pika1natal" at bounding box center [643, 162] width 131 height 21
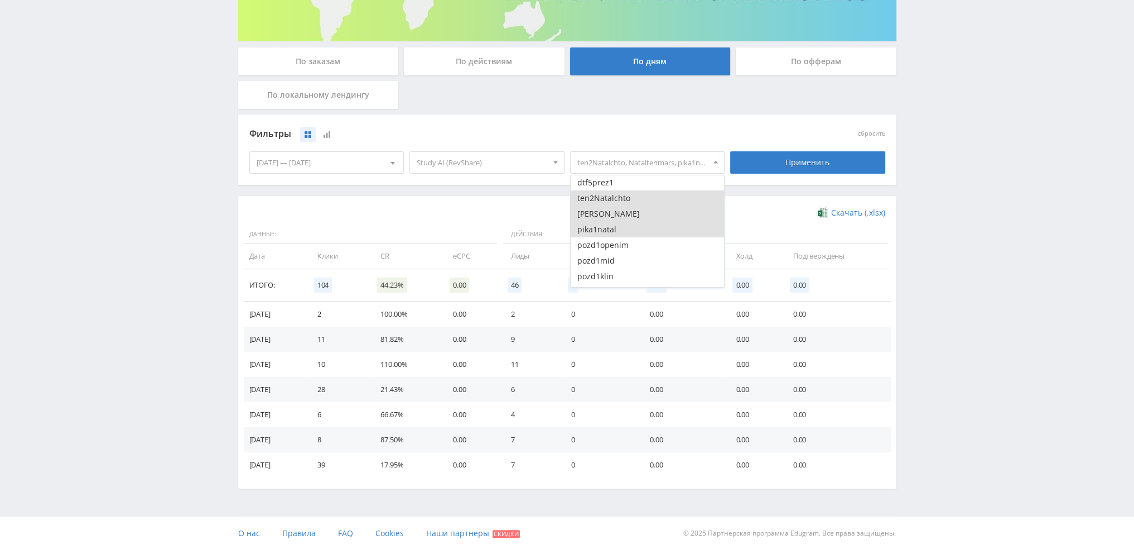
scroll to position [2846, 0]
click at [1077, 181] on div "Telegram-канал Инструменты База знаний Ваш менеджер: Valeria Valeria Online @va…" at bounding box center [567, 184] width 1134 height 730
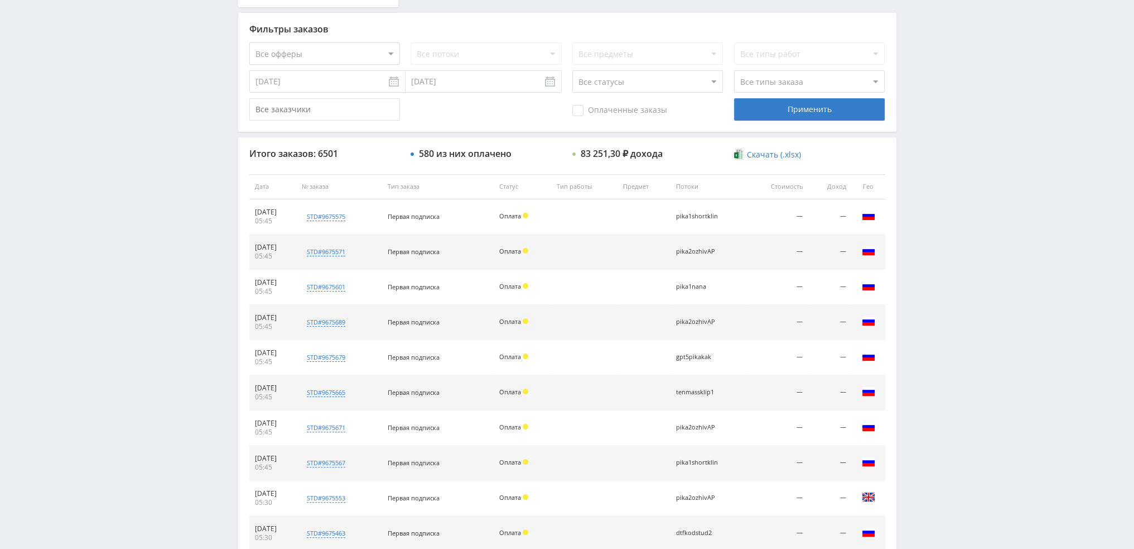
scroll to position [386, 0]
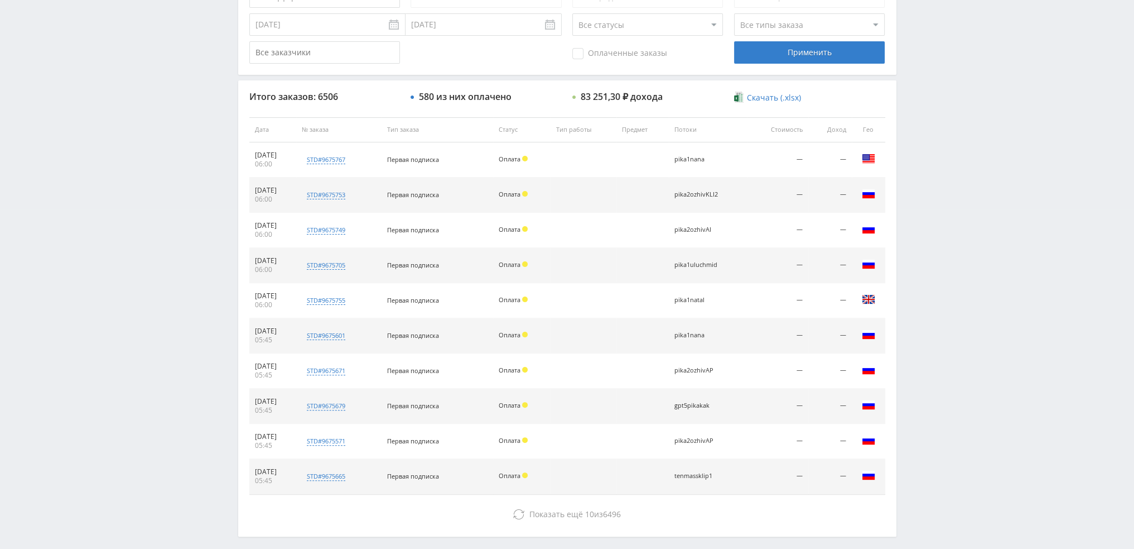
scroll to position [386, 0]
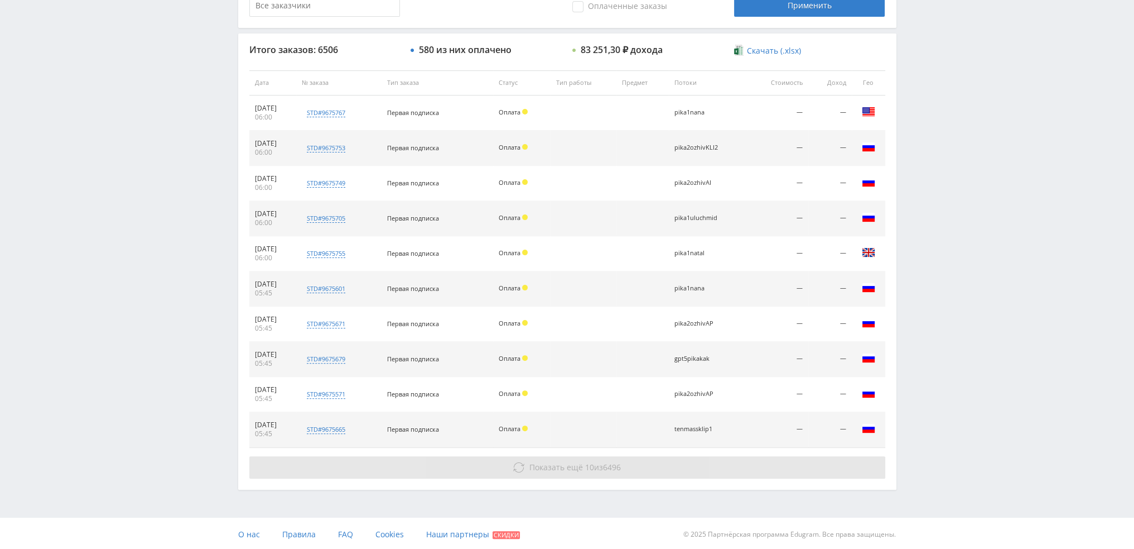
click at [599, 463] on span "Показать ещё 10 из 6496" at bounding box center [576, 466] width 92 height 11
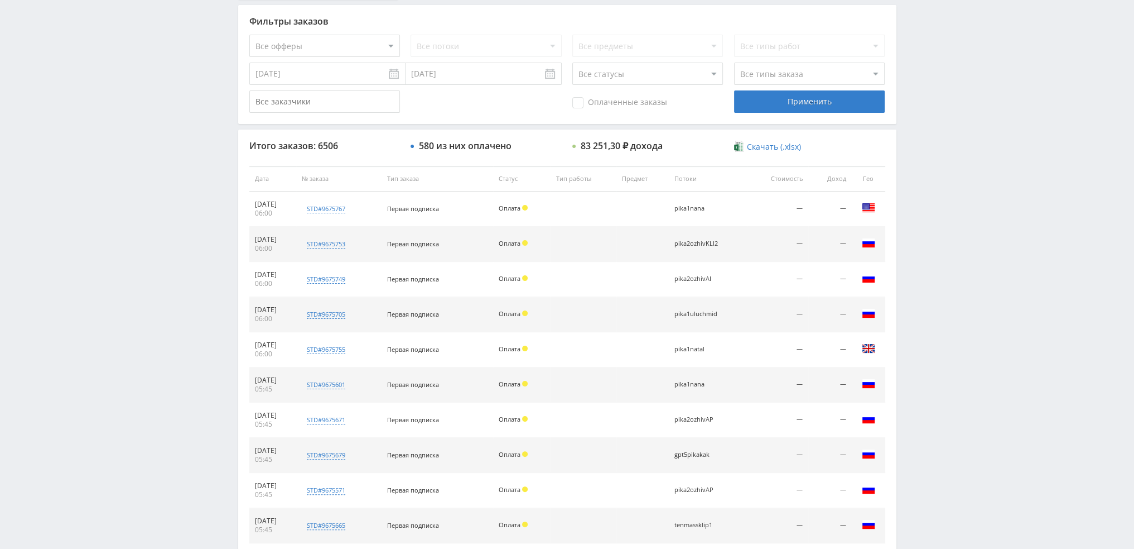
scroll to position [200, 0]
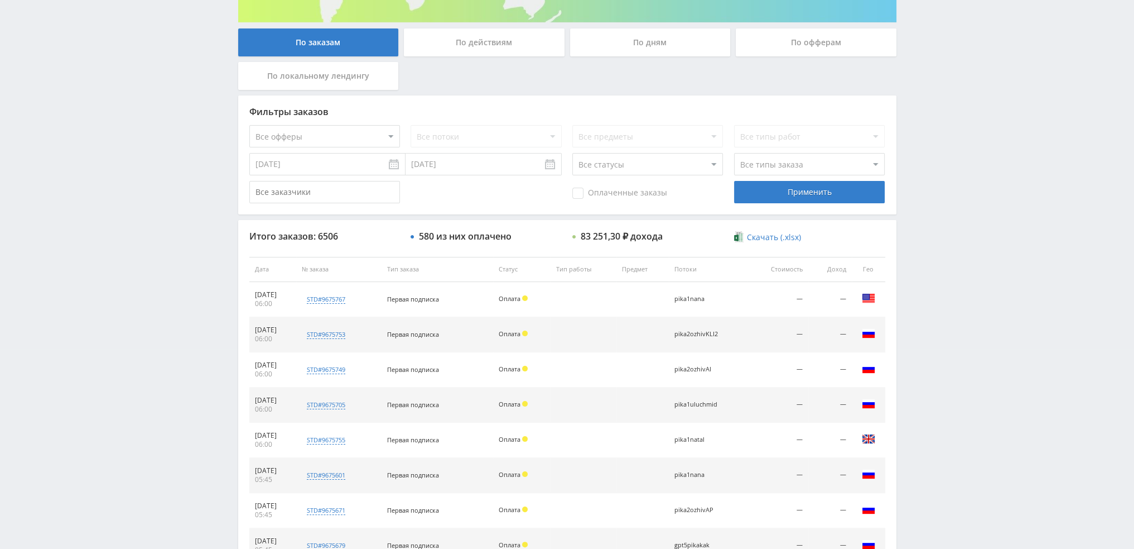
click at [639, 37] on div "По дням" at bounding box center [650, 42] width 161 height 28
click at [0, 0] on input "По дням" at bounding box center [0, 0] width 0 height 0
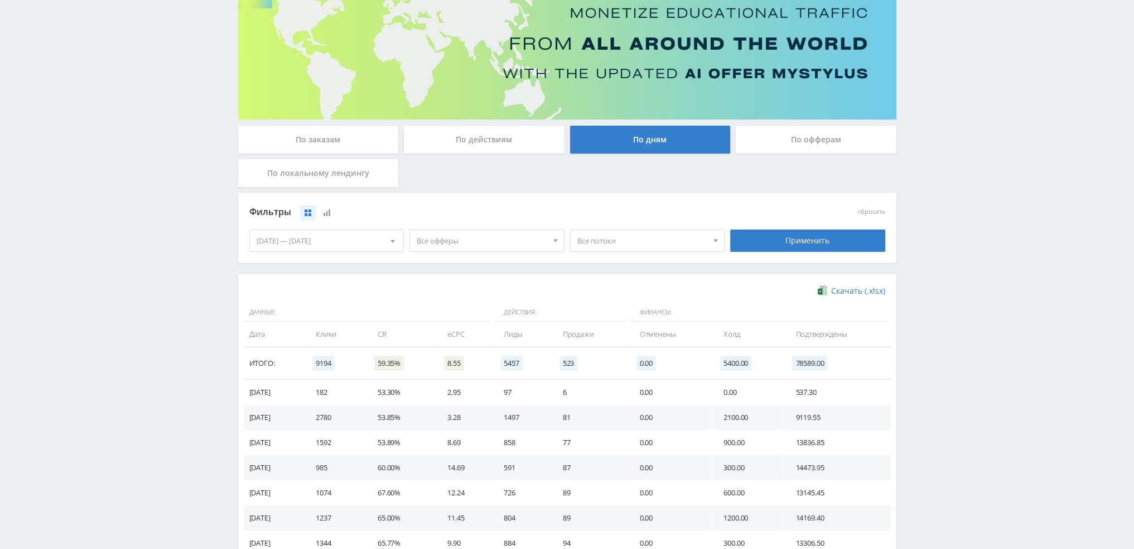
scroll to position [181, 0]
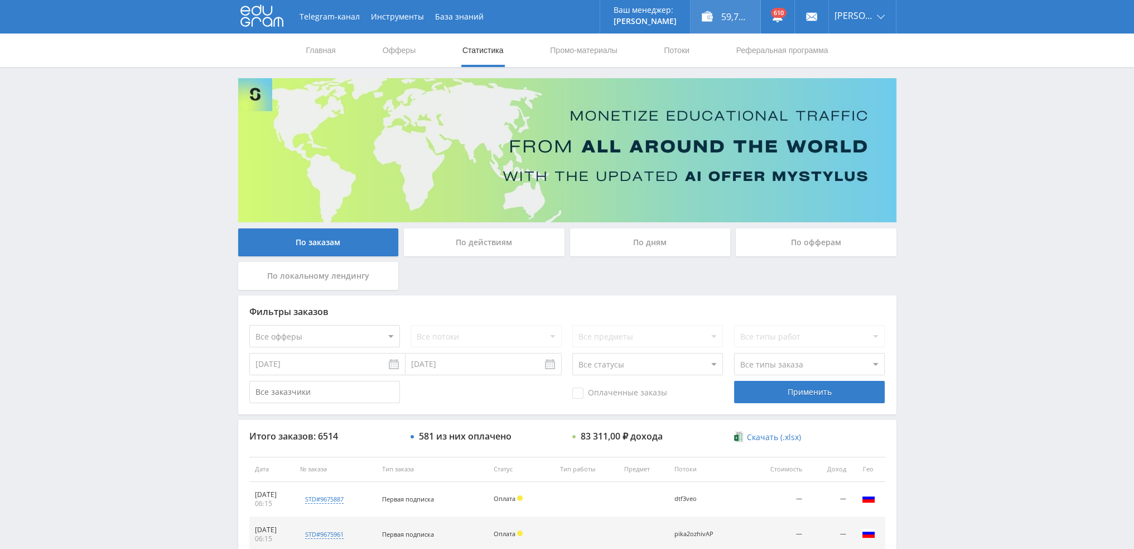
click at [732, 13] on div "59,70 ₽" at bounding box center [726, 16] width 70 height 33
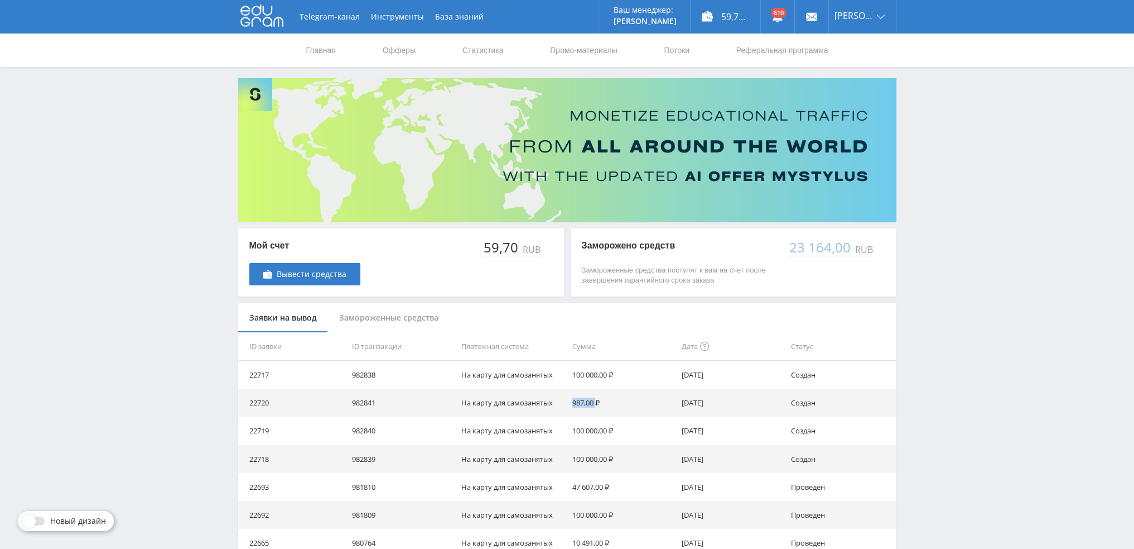
drag, startPoint x: 598, startPoint y: 405, endPoint x: 560, endPoint y: 401, distance: 38.6
click at [560, 401] on tr "22720 982841 На карту для самозанятых 987,00 ₽ 30.09.2025 Создан" at bounding box center [567, 402] width 658 height 28
click at [658, 417] on td "100 000,00 ₽" at bounding box center [622, 430] width 109 height 28
click at [481, 50] on link "Статистика" at bounding box center [483, 49] width 44 height 33
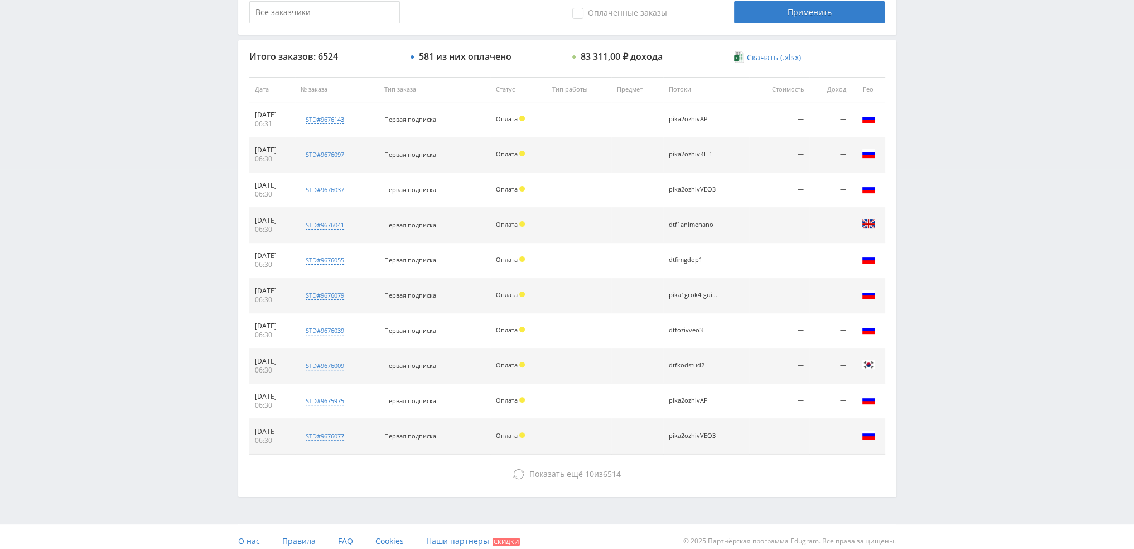
scroll to position [386, 0]
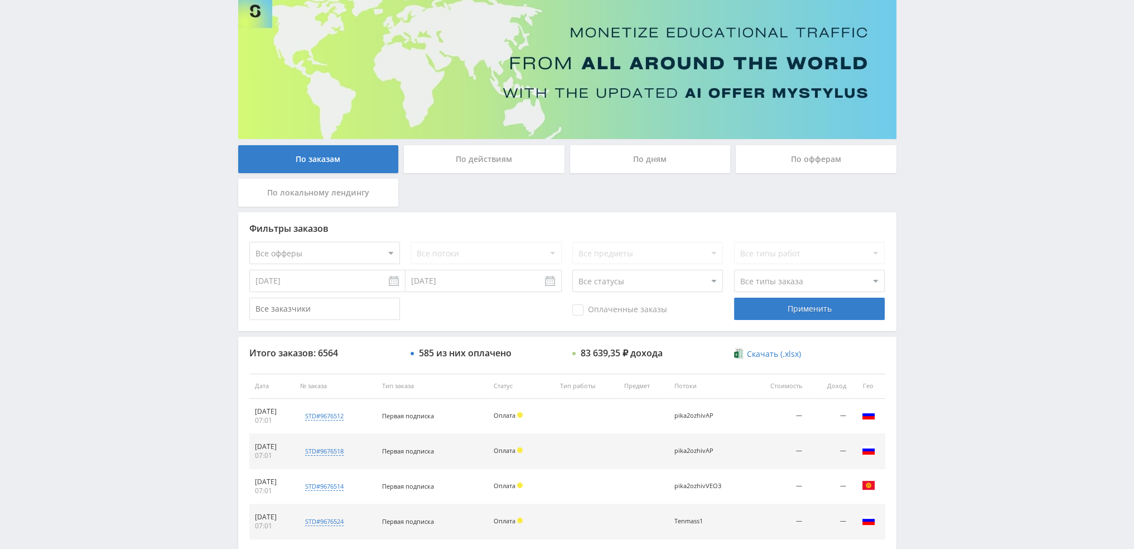
scroll to position [51, 0]
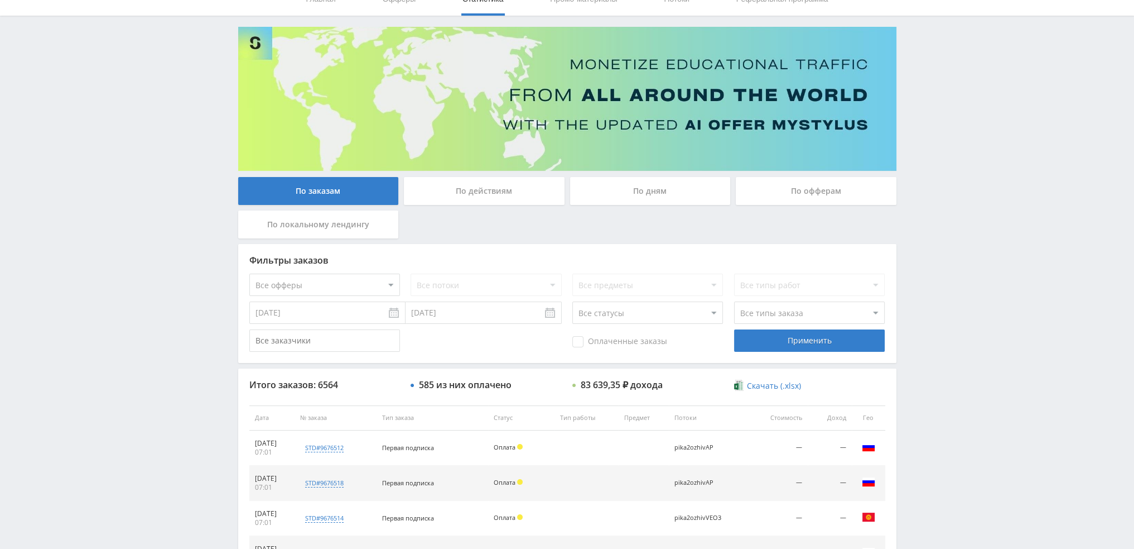
click at [639, 184] on div "По дням" at bounding box center [650, 191] width 161 height 28
click at [0, 0] on input "По дням" at bounding box center [0, 0] width 0 height 0
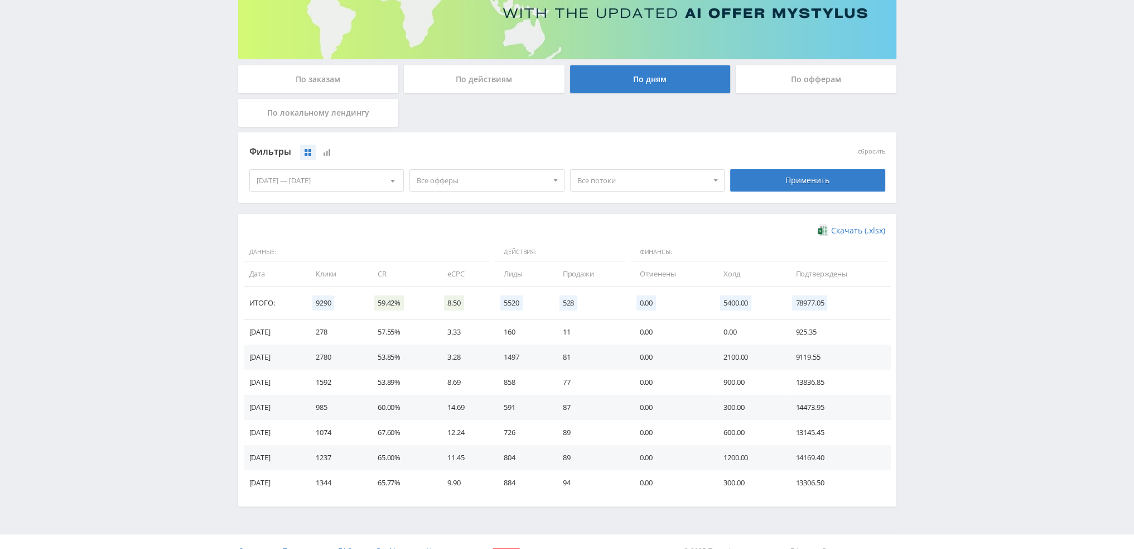
scroll to position [181, 0]
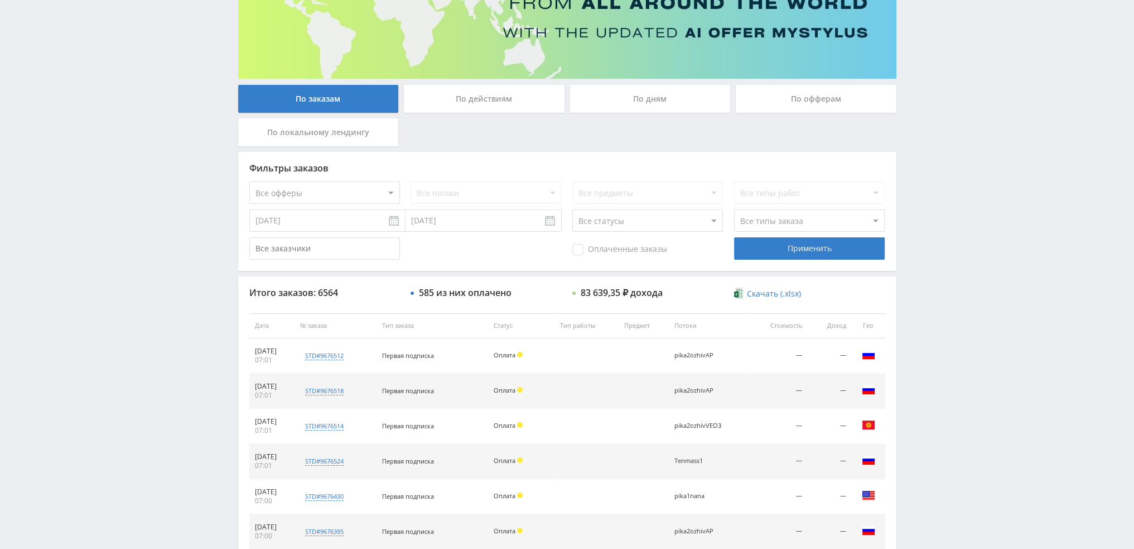
scroll to position [335, 0]
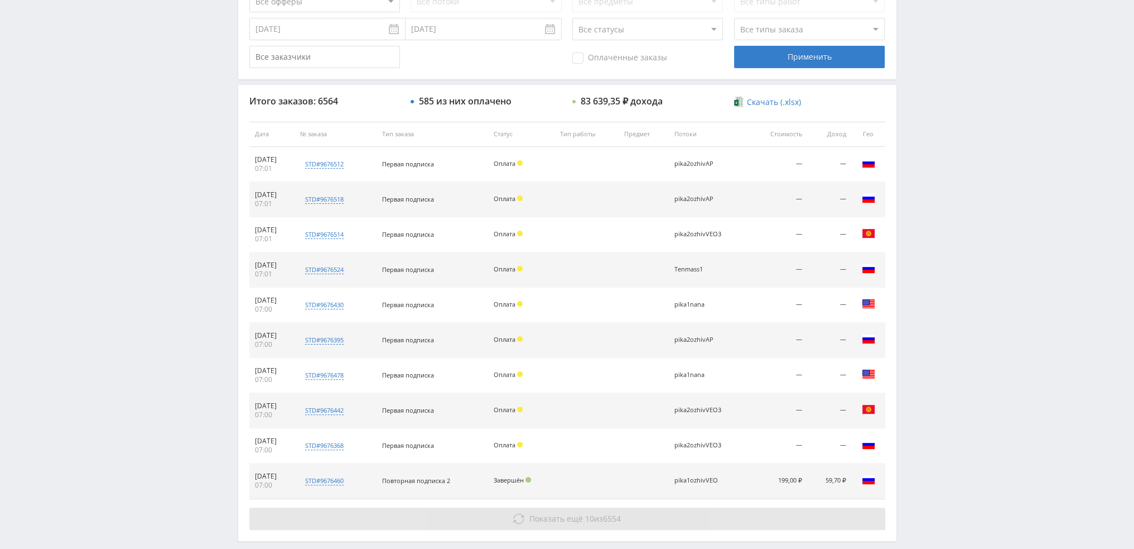
click at [504, 511] on button "Показать ещё 10 из 6554" at bounding box center [567, 518] width 636 height 22
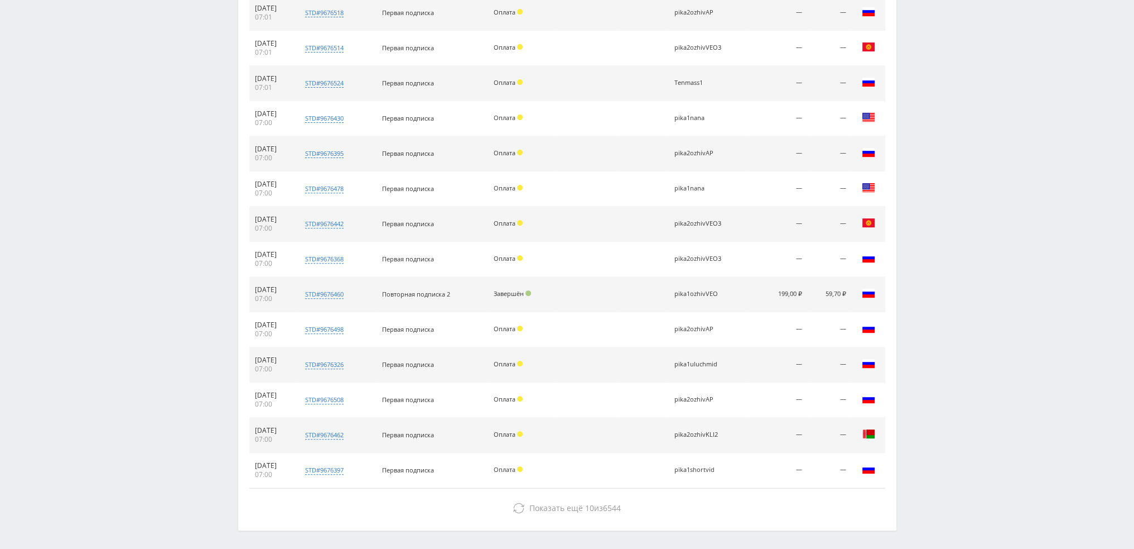
scroll to position [562, 0]
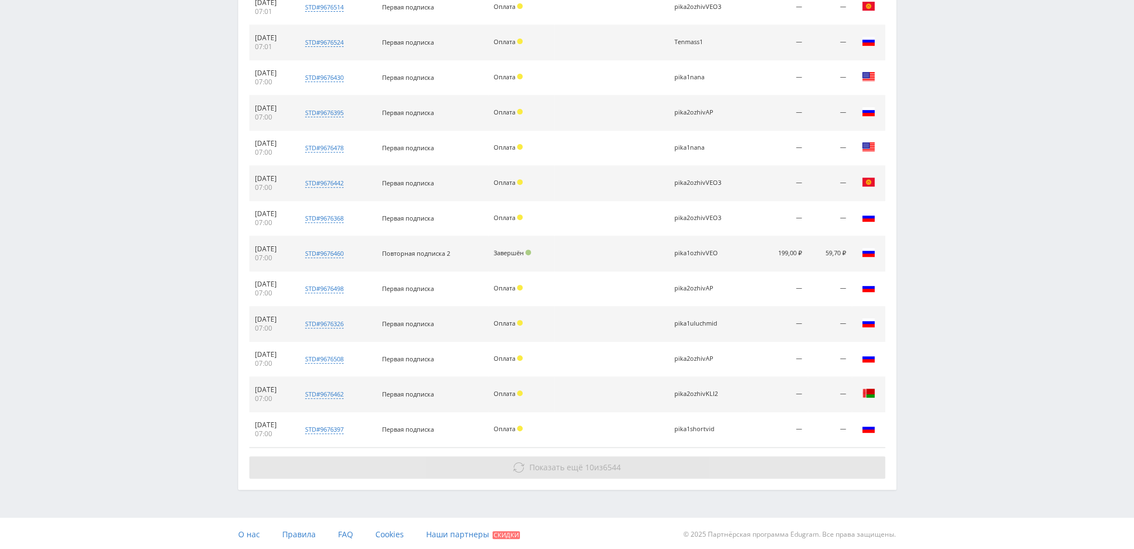
click at [559, 465] on span "Показать ещё" at bounding box center [557, 466] width 54 height 11
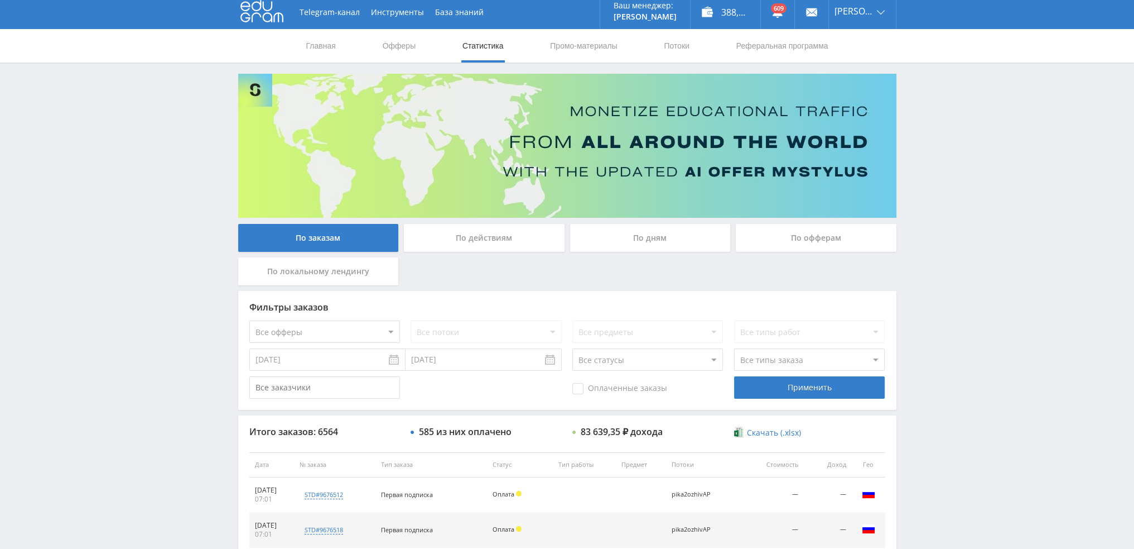
scroll to position [0, 0]
